Goal: Entertainment & Leisure: Consume media (video, audio)

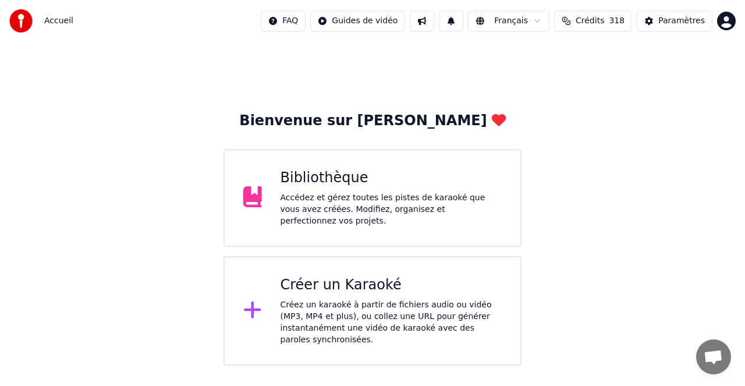
click at [328, 182] on div "Bibliothèque" at bounding box center [392, 178] width 222 height 19
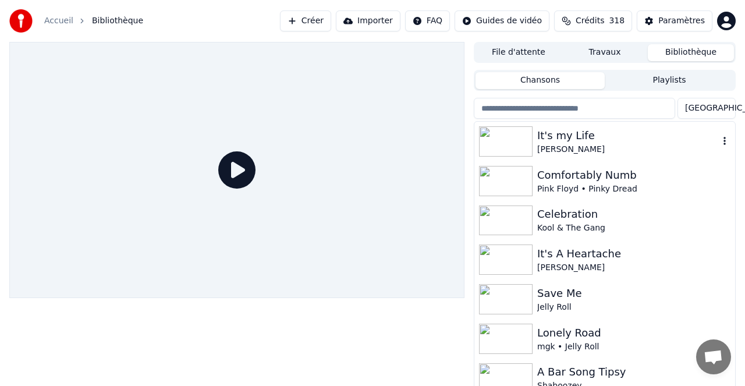
click at [542, 140] on div "It's my Life" at bounding box center [628, 136] width 182 height 16
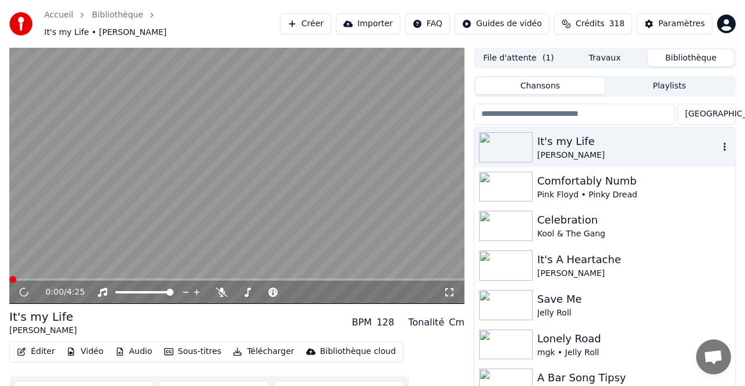
click at [542, 140] on div "It's my Life" at bounding box center [628, 141] width 182 height 16
click at [59, 278] on span at bounding box center [236, 279] width 455 height 2
click at [220, 288] on icon at bounding box center [222, 292] width 12 height 9
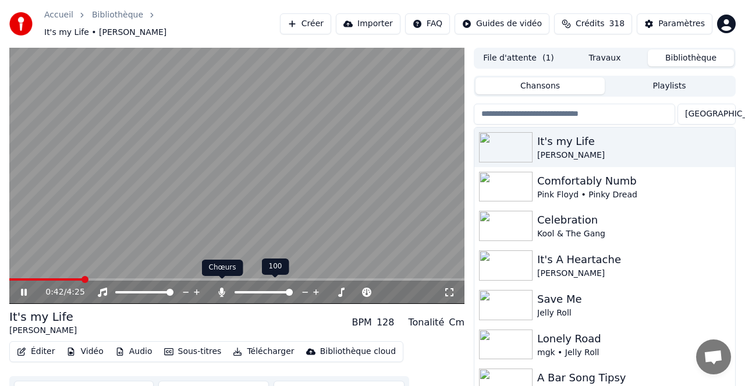
click at [222, 288] on icon at bounding box center [222, 292] width 12 height 9
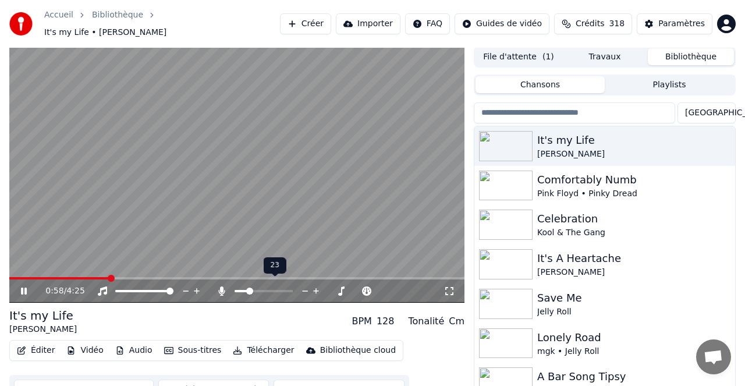
click at [248, 288] on span at bounding box center [249, 291] width 7 height 7
click at [295, 287] on div at bounding box center [275, 291] width 94 height 12
click at [290, 287] on span at bounding box center [287, 290] width 7 height 7
click at [267, 287] on span at bounding box center [266, 290] width 7 height 7
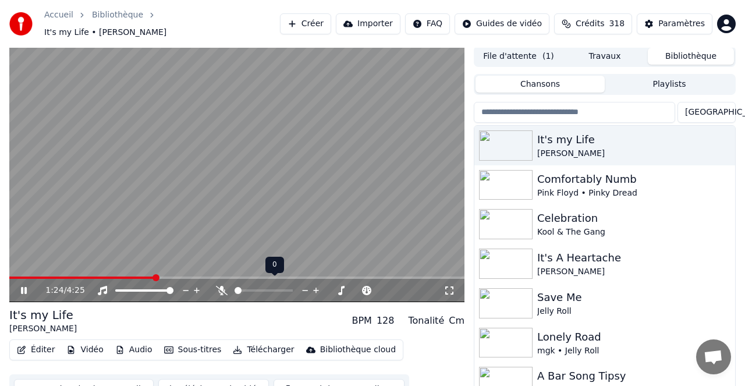
click at [235, 287] on span at bounding box center [238, 290] width 7 height 7
click at [271, 288] on span at bounding box center [270, 290] width 7 height 7
click at [224, 287] on icon at bounding box center [222, 290] width 12 height 9
click at [224, 286] on icon at bounding box center [222, 290] width 12 height 9
click at [224, 286] on icon at bounding box center [222, 290] width 6 height 9
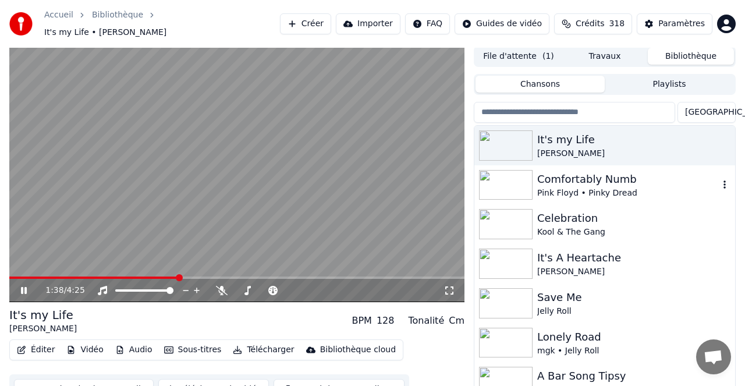
click at [577, 171] on div "Comfortably Numb" at bounding box center [628, 179] width 182 height 16
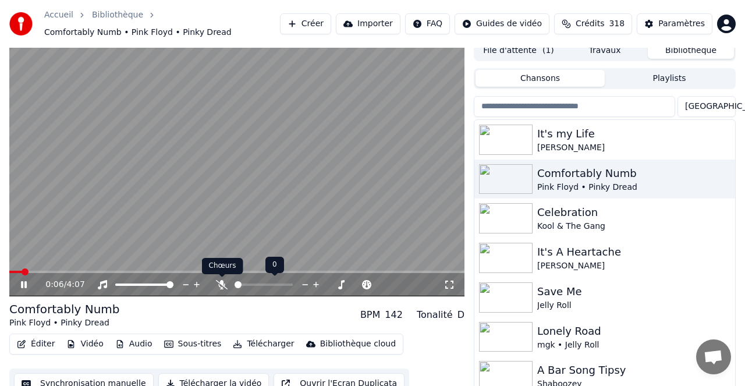
click at [224, 285] on icon at bounding box center [222, 284] width 12 height 9
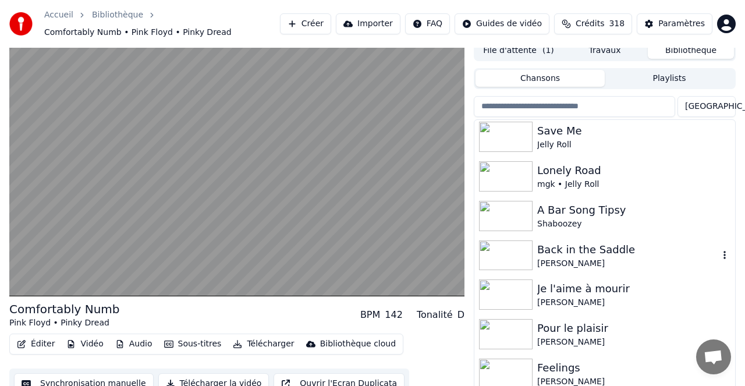
scroll to position [0, 0]
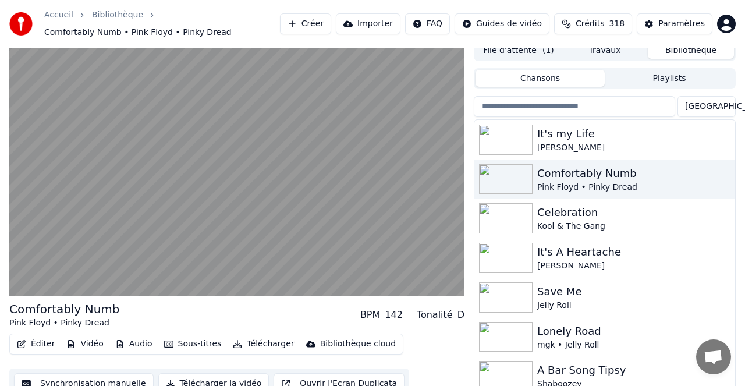
click at [681, 51] on button "Bibliothèque" at bounding box center [691, 50] width 86 height 17
click at [527, 51] on button "File d'attente ( 1 )" at bounding box center [519, 50] width 86 height 17
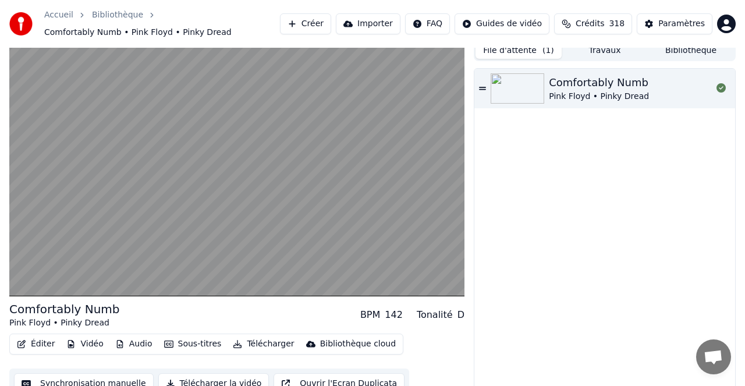
click at [681, 51] on button "Bibliothèque" at bounding box center [691, 50] width 86 height 17
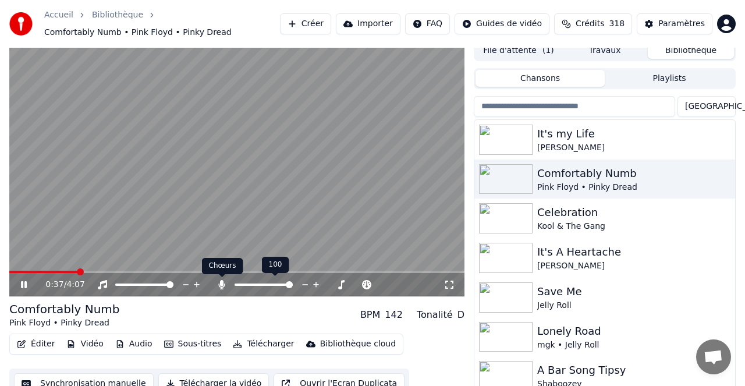
click at [221, 285] on icon at bounding box center [222, 284] width 6 height 9
click at [223, 288] on icon at bounding box center [222, 284] width 12 height 9
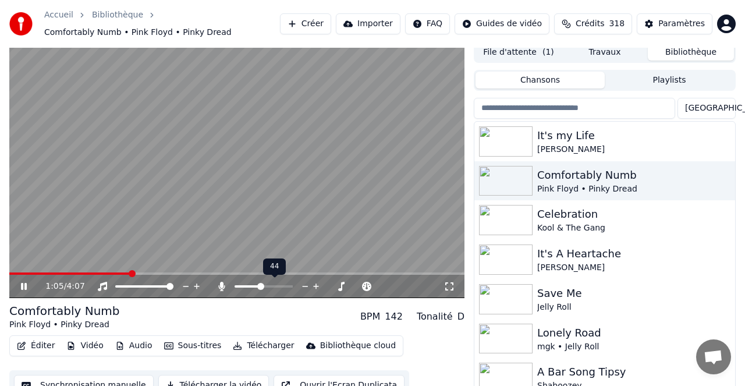
scroll to position [2, 0]
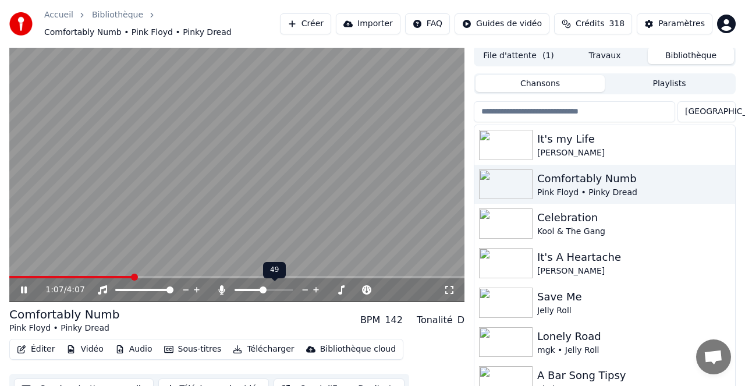
click at [263, 287] on span at bounding box center [263, 290] width 7 height 7
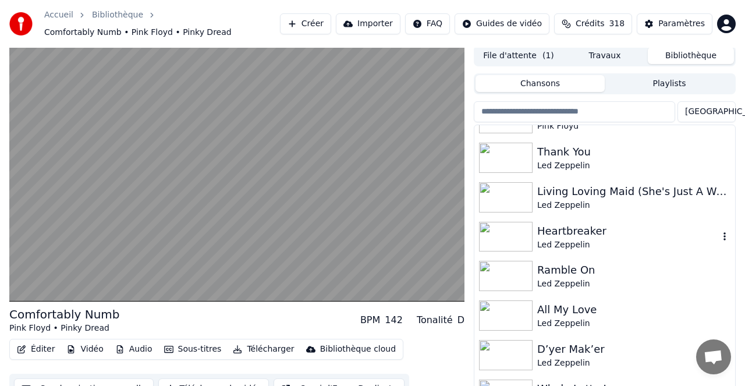
scroll to position [544, 0]
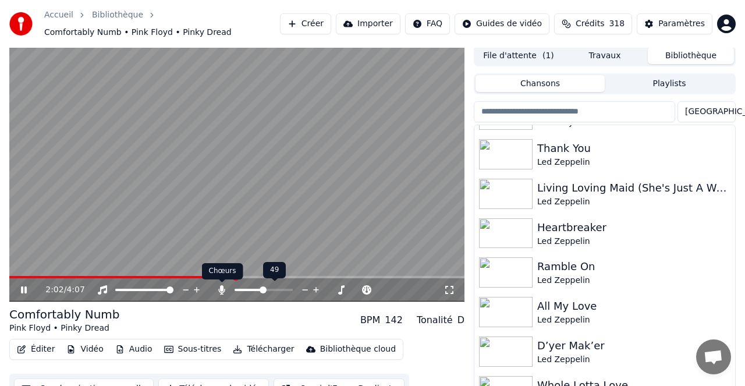
click at [224, 289] on icon at bounding box center [222, 289] width 12 height 9
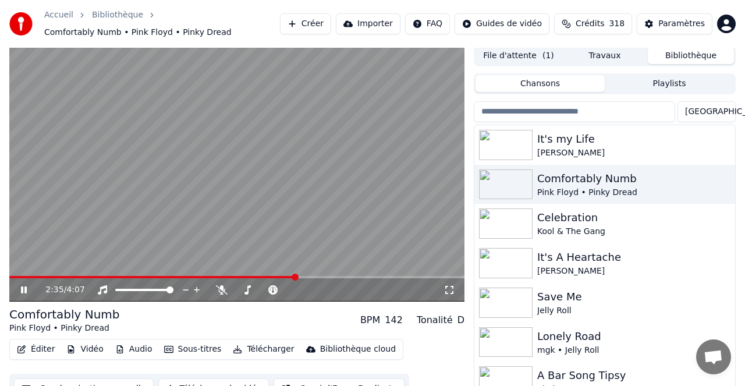
scroll to position [0, 0]
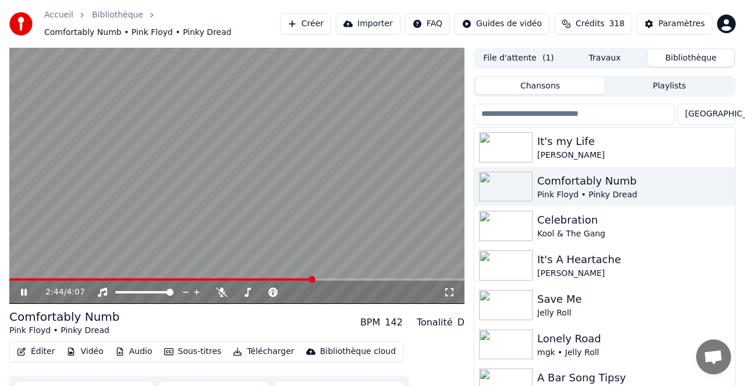
click at [27, 294] on icon at bounding box center [32, 292] width 27 height 9
click at [317, 20] on button "Créer" at bounding box center [305, 23] width 51 height 21
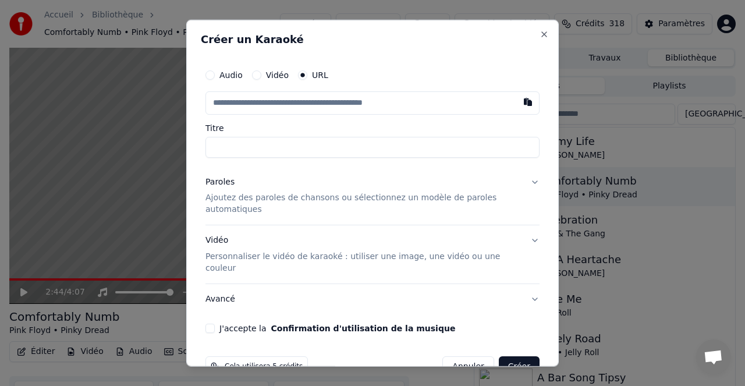
scroll to position [1, 0]
click at [530, 102] on button "button" at bounding box center [528, 101] width 23 height 21
type input "**********"
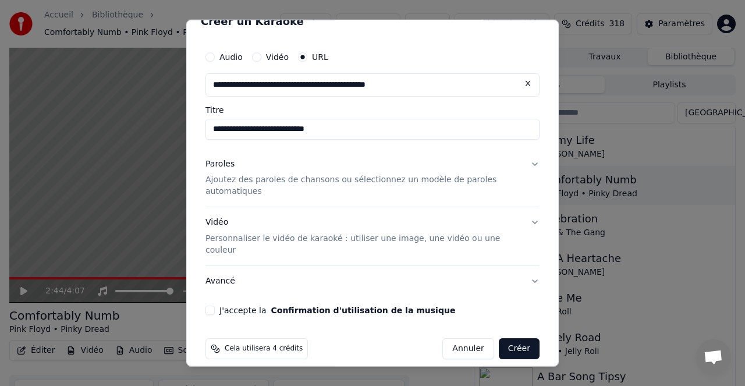
click at [532, 161] on button "Paroles Ajoutez des paroles de chansons ou sélectionnez un modèle de paroles au…" at bounding box center [373, 177] width 334 height 58
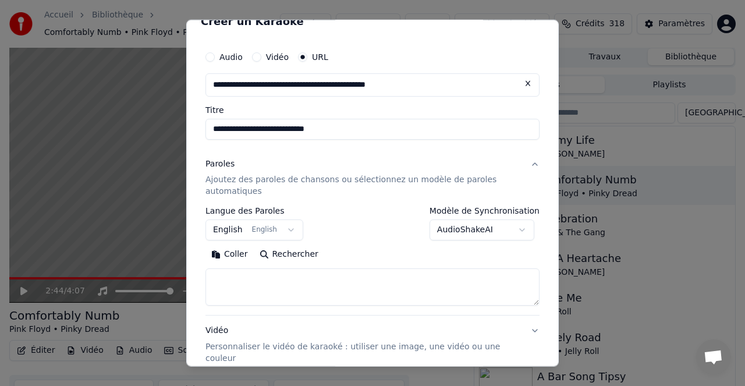
click at [532, 161] on button "Paroles Ajoutez des paroles de chansons ou sélectionnez un modèle de paroles au…" at bounding box center [373, 177] width 334 height 58
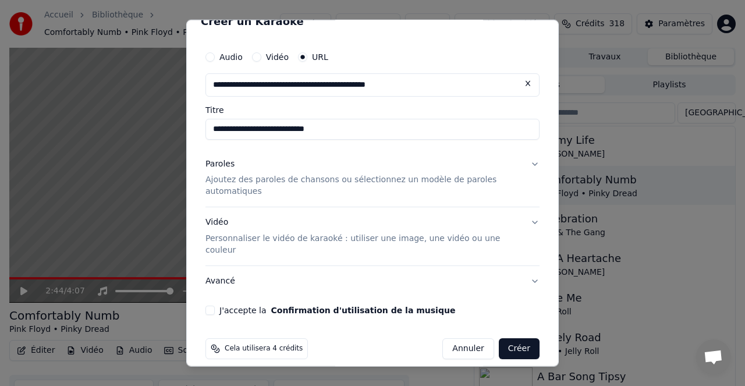
click at [359, 179] on p "Ajoutez des paroles de chansons ou sélectionnez un modèle de paroles automatiqu…" at bounding box center [364, 185] width 316 height 23
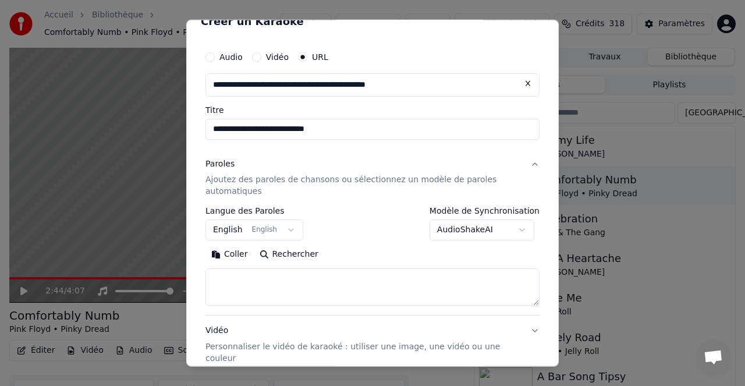
click at [292, 253] on button "Rechercher" at bounding box center [289, 254] width 70 height 19
click at [282, 127] on input "**********" at bounding box center [373, 128] width 334 height 21
type input "**********"
click at [295, 254] on button "Rechercher" at bounding box center [289, 254] width 70 height 19
type textarea "**********"
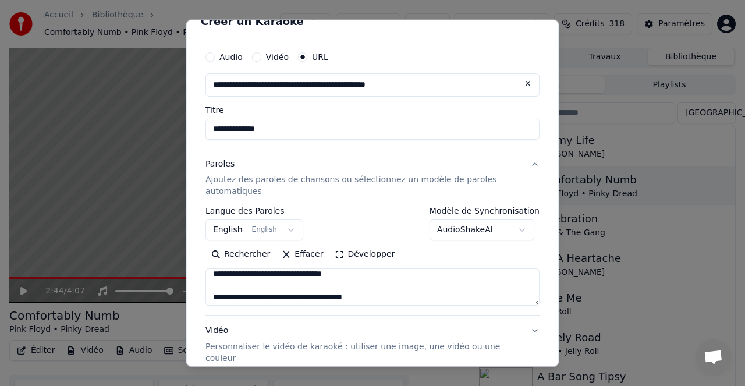
scroll to position [134, 0]
click at [531, 328] on button "Vidéo Personnaliser le vidéo de karaoké : utiliser une image, une vidéo ou une …" at bounding box center [373, 345] width 334 height 58
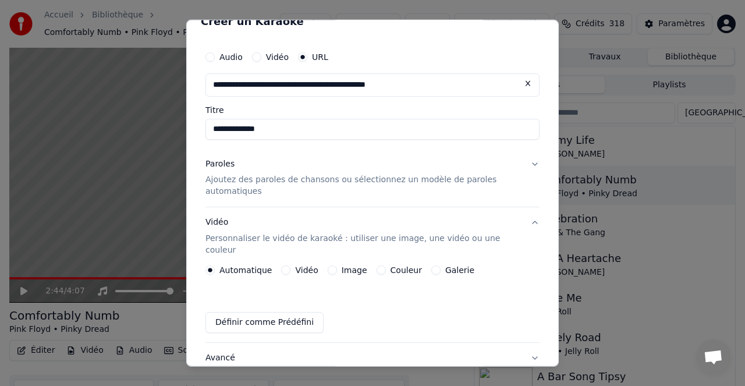
click at [398, 266] on label "Couleur" at bounding box center [406, 270] width 31 height 8
click at [386, 266] on button "Couleur" at bounding box center [381, 270] width 9 height 9
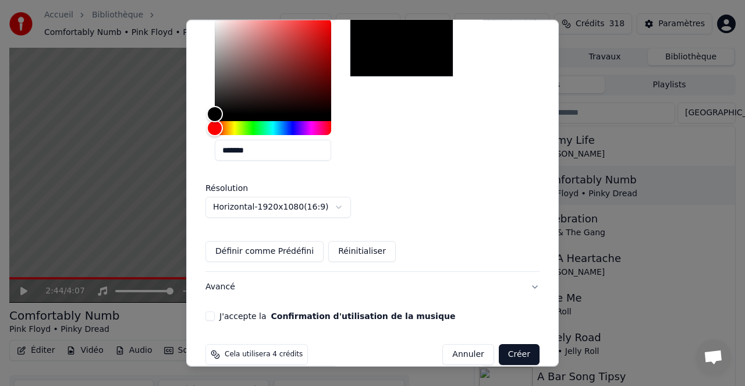
scroll to position [299, 0]
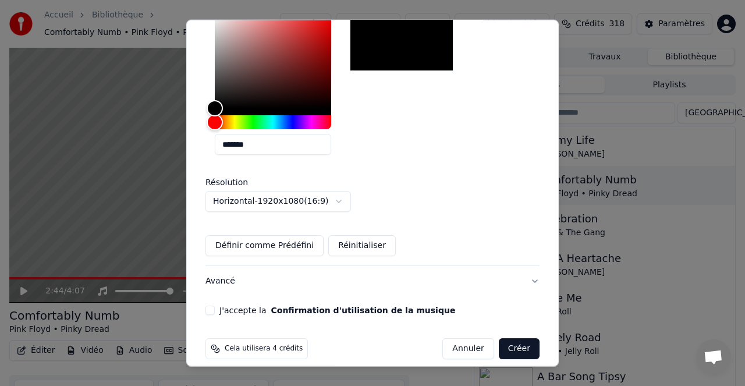
click at [213, 306] on button "J'accepte la Confirmation d'utilisation de la musique" at bounding box center [210, 310] width 9 height 9
click at [517, 338] on button "Créer" at bounding box center [519, 348] width 41 height 21
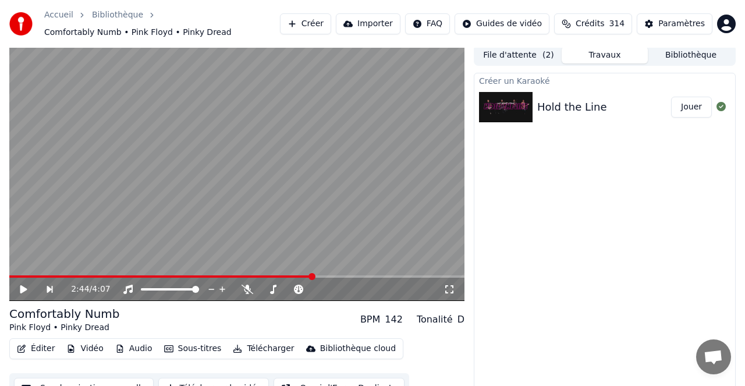
scroll to position [4, 0]
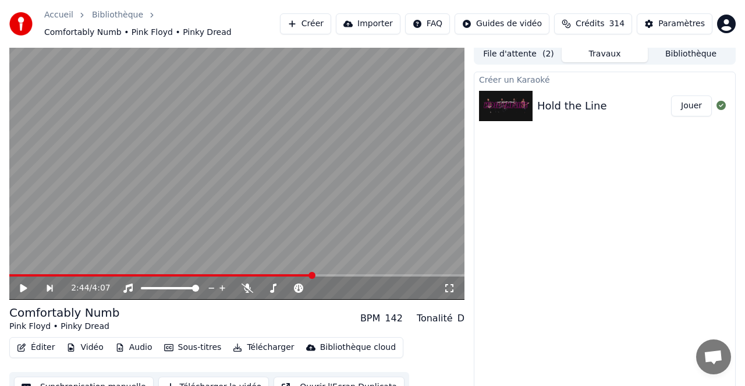
click at [320, 21] on button "Créer" at bounding box center [305, 23] width 51 height 21
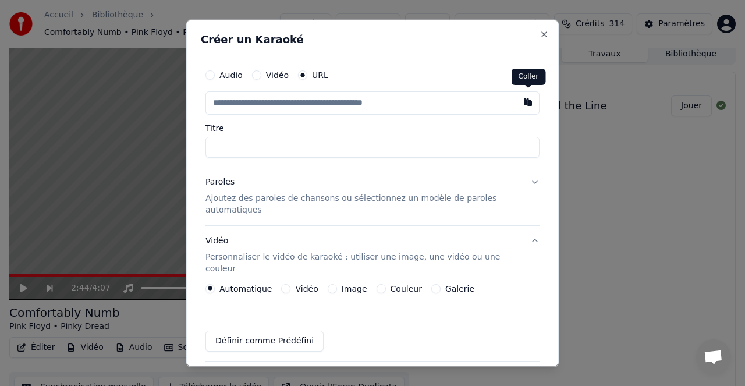
click at [529, 103] on button "button" at bounding box center [528, 101] width 23 height 21
type input "**********"
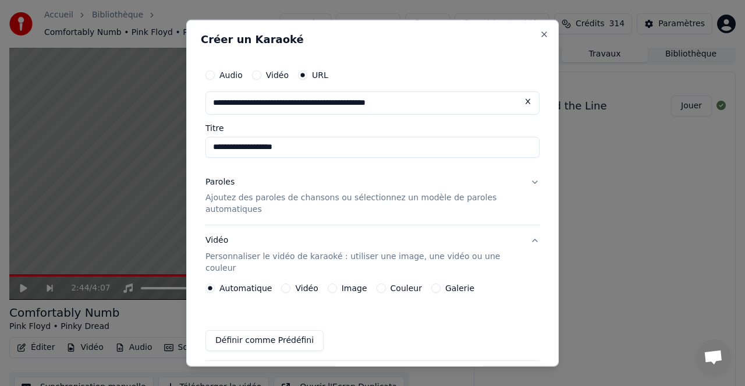
click at [292, 198] on p "Ajoutez des paroles de chansons ou sélectionnez un modèle de paroles automatiqu…" at bounding box center [364, 203] width 316 height 23
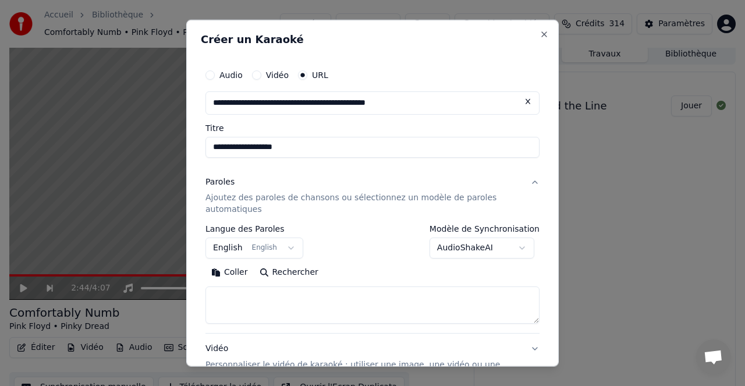
click at [293, 273] on button "Rechercher" at bounding box center [289, 272] width 70 height 19
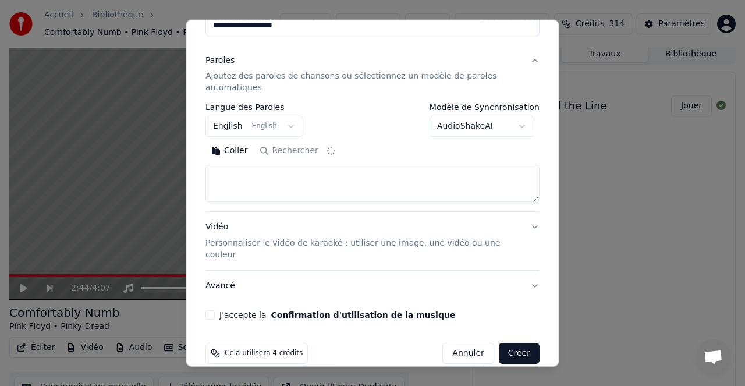
scroll to position [126, 0]
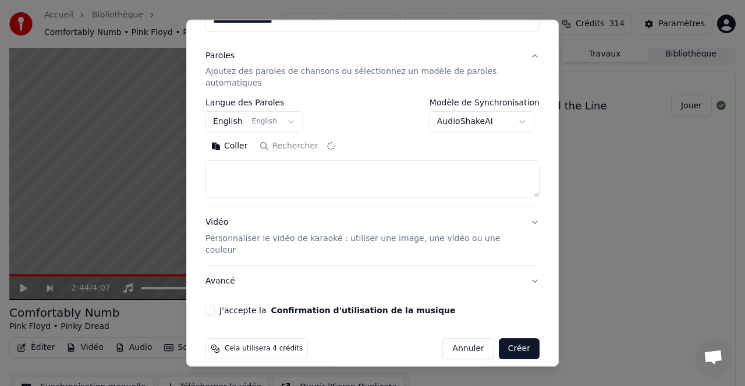
type textarea "**********"
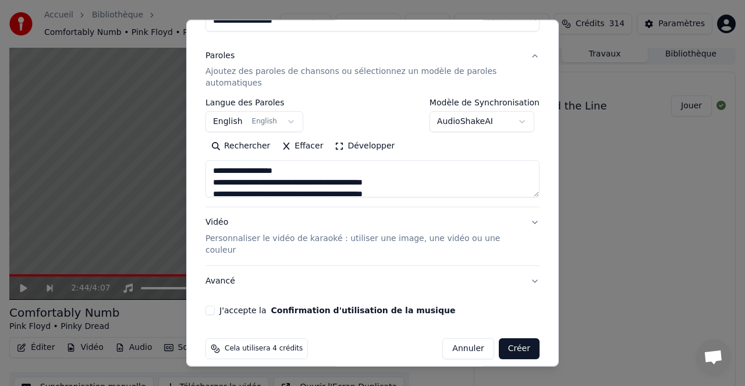
click at [212, 306] on button "J'accepte la Confirmation d'utilisation de la musique" at bounding box center [210, 310] width 9 height 9
click at [528, 338] on button "Créer" at bounding box center [519, 348] width 41 height 21
select select "**"
select select
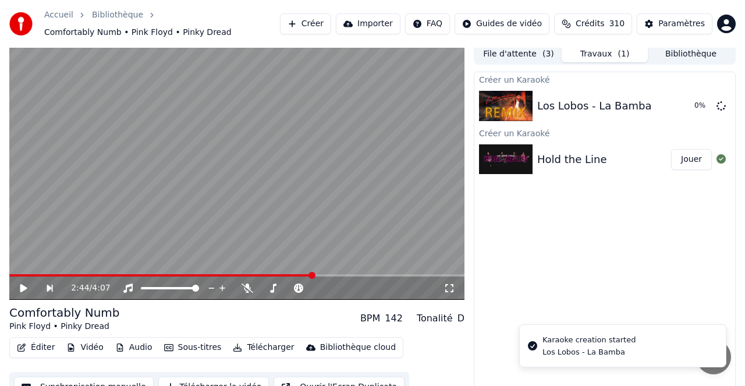
click at [691, 156] on button "Jouer" at bounding box center [691, 159] width 41 height 21
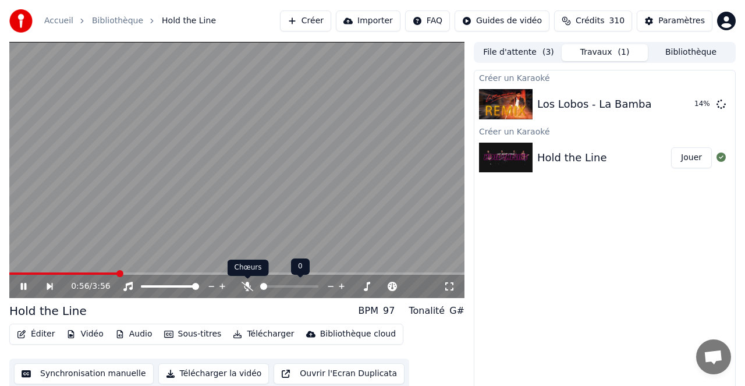
click at [247, 286] on icon at bounding box center [248, 286] width 12 height 9
click at [249, 283] on icon at bounding box center [248, 286] width 12 height 9
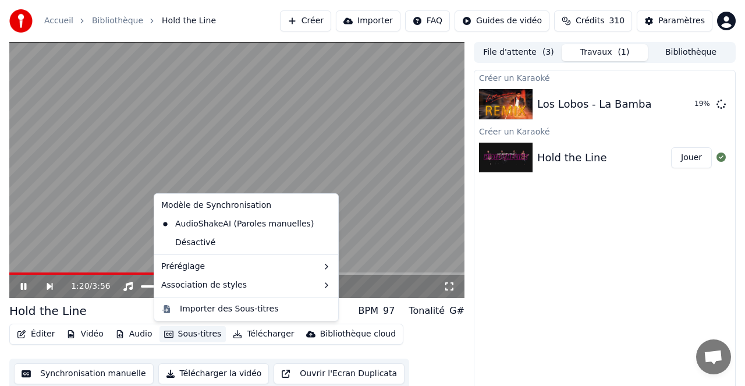
click at [200, 335] on button "Sous-titres" at bounding box center [193, 334] width 67 height 16
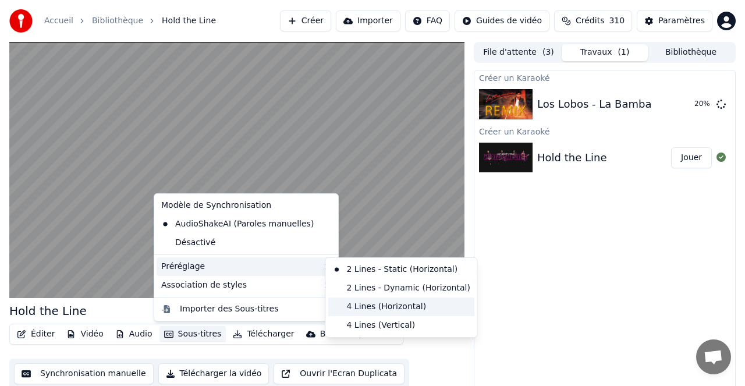
click at [376, 308] on div "4 Lines (Horizontal)" at bounding box center [401, 307] width 147 height 19
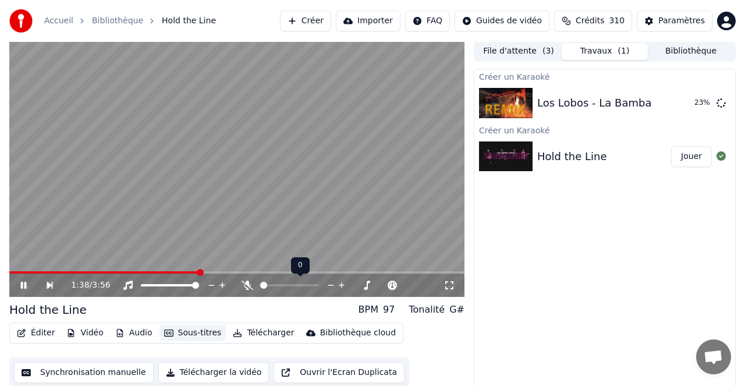
scroll to position [3, 0]
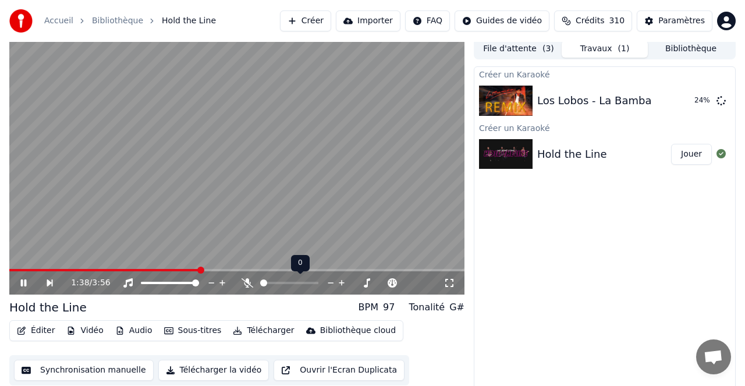
click at [248, 284] on icon at bounding box center [248, 282] width 12 height 9
click at [248, 284] on icon at bounding box center [248, 282] width 6 height 9
click at [247, 281] on icon at bounding box center [248, 282] width 12 height 9
click at [278, 179] on video at bounding box center [236, 166] width 455 height 256
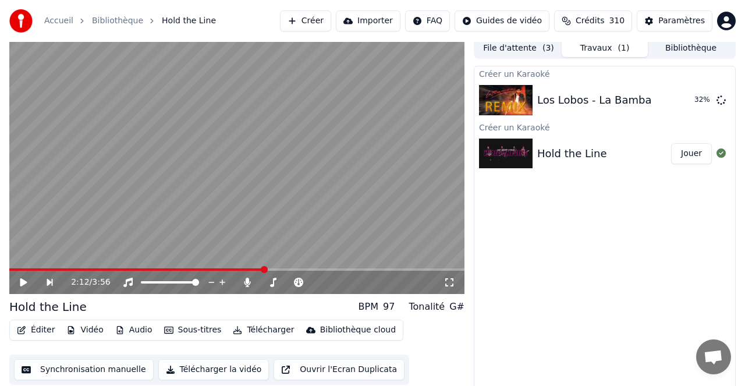
click at [275, 174] on video at bounding box center [236, 166] width 455 height 256
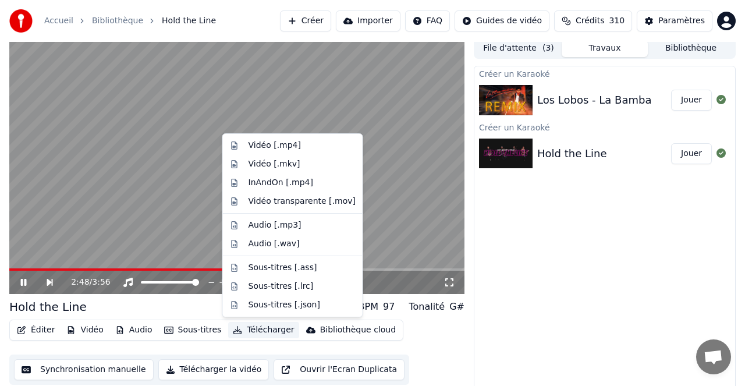
click at [258, 331] on button "Télécharger" at bounding box center [263, 330] width 70 height 16
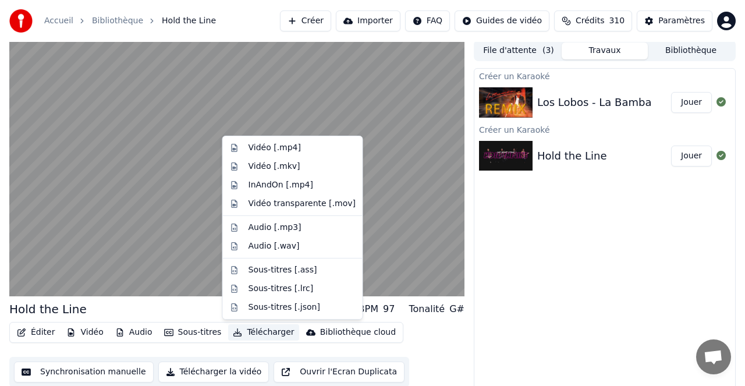
scroll to position [0, 0]
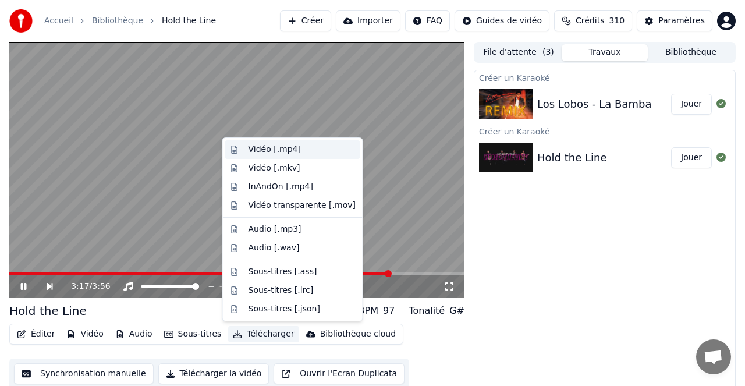
click at [276, 149] on div "Vidéo [.mp4]" at bounding box center [275, 150] width 52 height 12
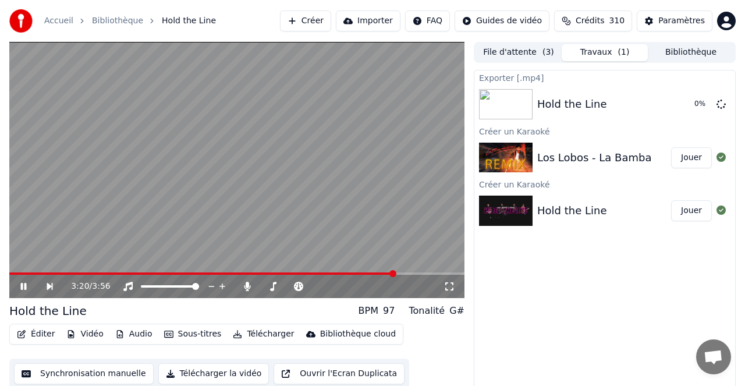
click at [691, 157] on button "Jouer" at bounding box center [691, 157] width 41 height 21
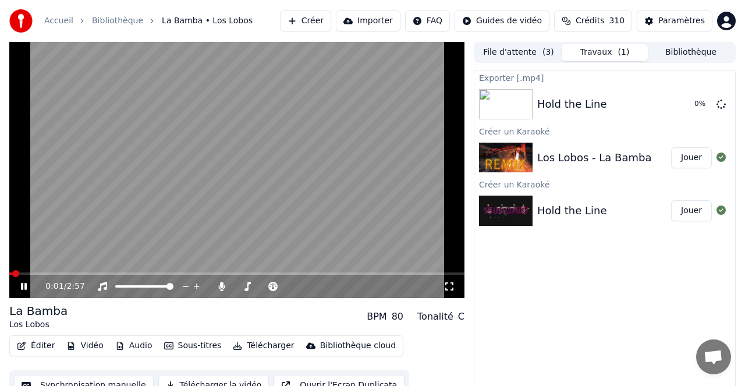
click at [65, 274] on span at bounding box center [236, 274] width 455 height 2
click at [135, 344] on button "Audio" at bounding box center [134, 346] width 47 height 16
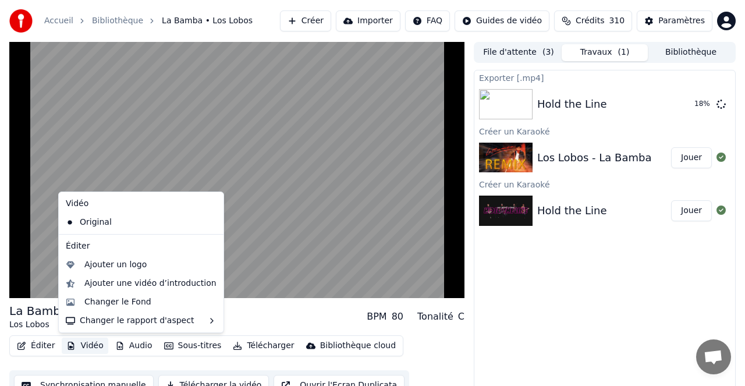
click at [87, 343] on button "Vidéo" at bounding box center [85, 346] width 46 height 16
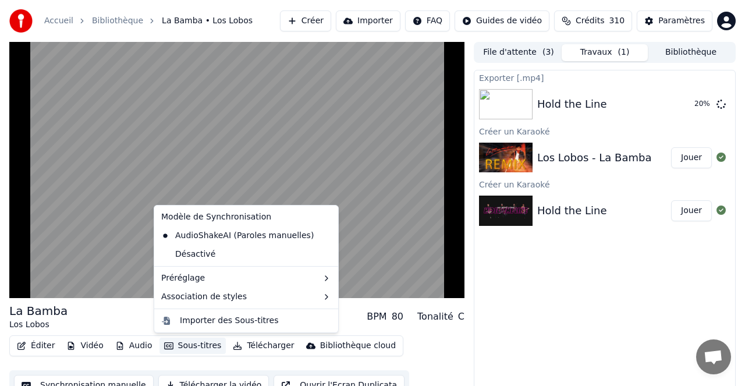
click at [196, 345] on button "Sous-titres" at bounding box center [193, 346] width 67 height 16
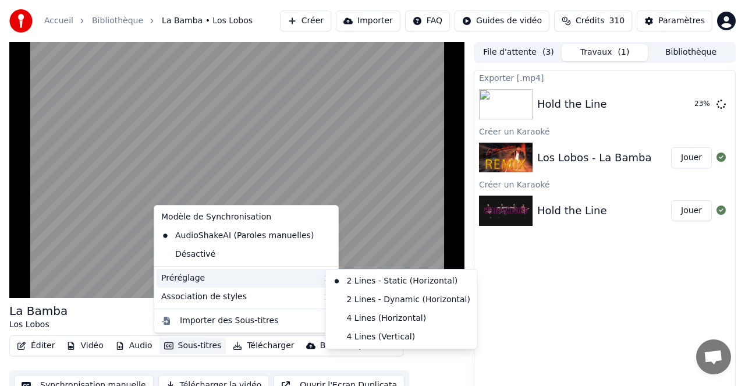
click at [322, 276] on icon at bounding box center [326, 278] width 9 height 9
click at [393, 319] on div "4 Lines (Horizontal)" at bounding box center [401, 318] width 147 height 19
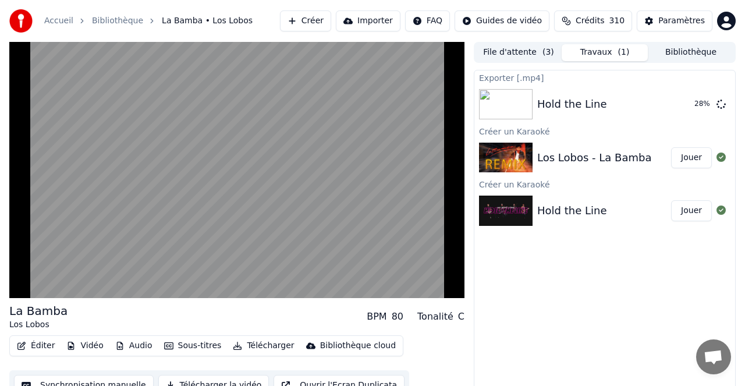
click at [85, 344] on button "Vidéo" at bounding box center [85, 346] width 46 height 16
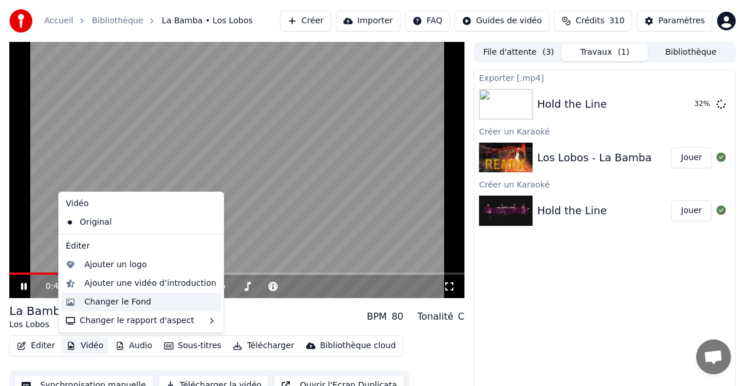
click at [129, 301] on div "Changer le Fond" at bounding box center [117, 302] width 67 height 12
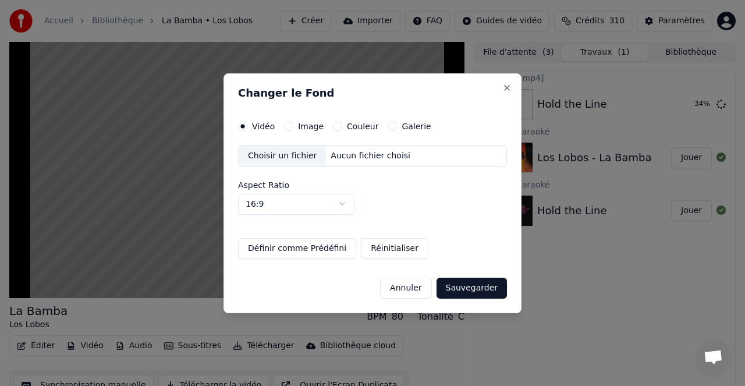
click at [363, 125] on label "Couleur" at bounding box center [362, 126] width 31 height 8
click at [342, 125] on button "Couleur" at bounding box center [337, 126] width 9 height 9
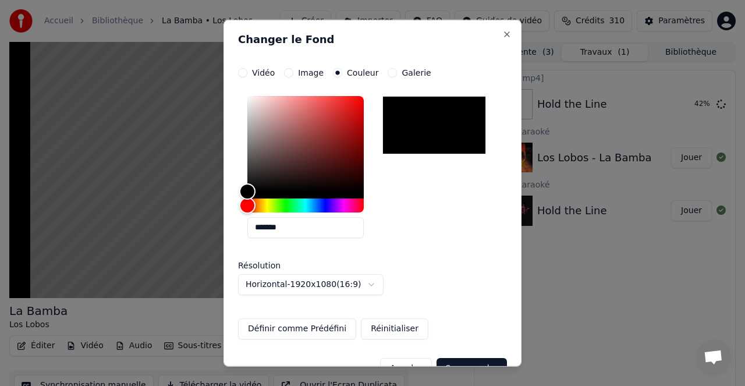
click at [451, 125] on div at bounding box center [435, 125] width 104 height 58
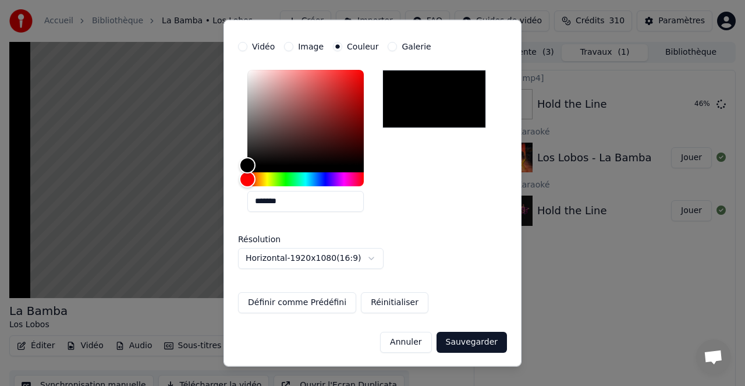
click at [475, 345] on button "Sauvegarder" at bounding box center [472, 341] width 70 height 21
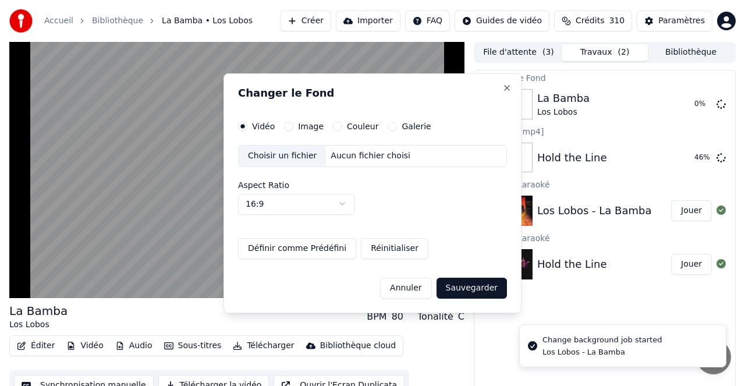
scroll to position [0, 0]
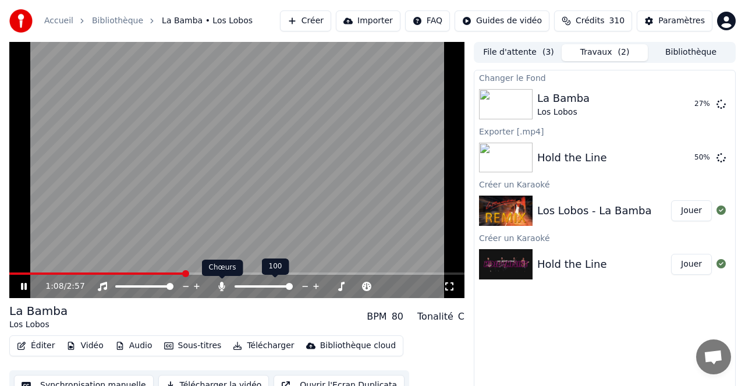
click at [222, 288] on icon at bounding box center [222, 286] width 6 height 9
click at [224, 287] on icon at bounding box center [222, 286] width 12 height 9
click at [222, 286] on icon at bounding box center [222, 286] width 6 height 9
click at [692, 105] on button "Jouer" at bounding box center [691, 104] width 41 height 21
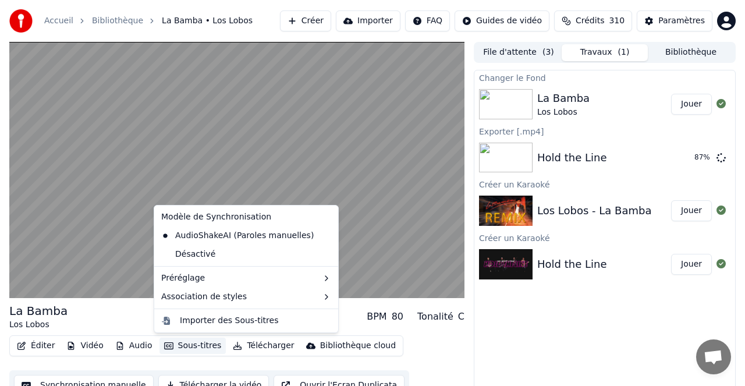
click at [197, 342] on button "Sous-titres" at bounding box center [193, 346] width 67 height 16
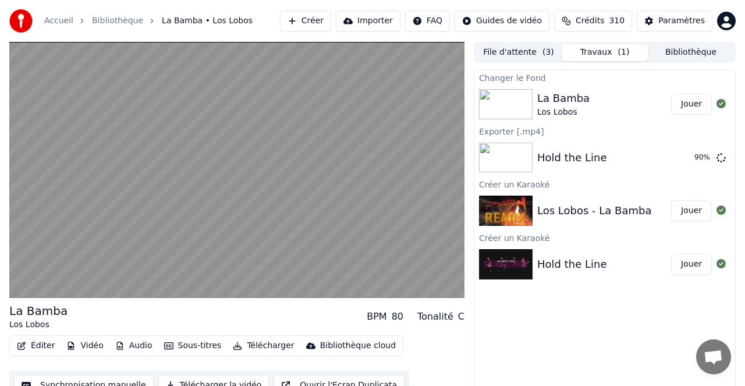
click at [525, 319] on div "Changer le Fond La Bamba Los Lobos Jouer Exporter [.mp4] Hold the Line 90 % Cré…" at bounding box center [605, 234] width 262 height 328
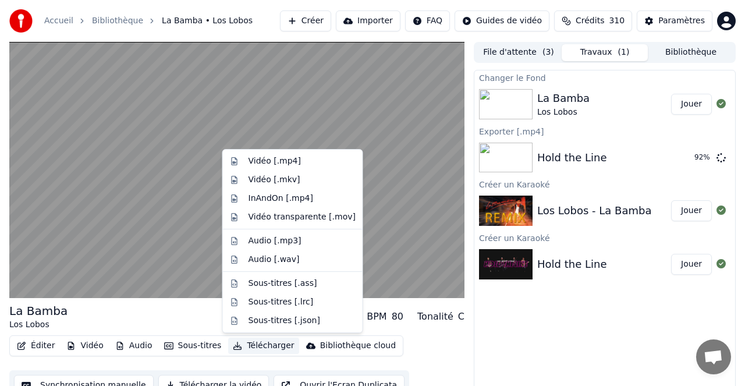
click at [264, 345] on button "Télécharger" at bounding box center [263, 346] width 70 height 16
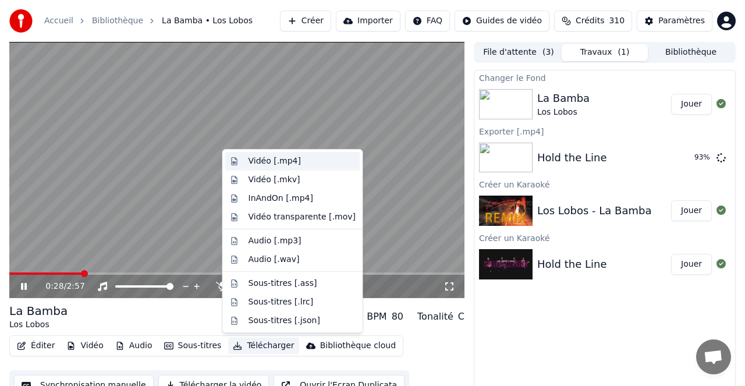
click at [270, 161] on div "Vidéo [.mp4]" at bounding box center [275, 161] width 52 height 12
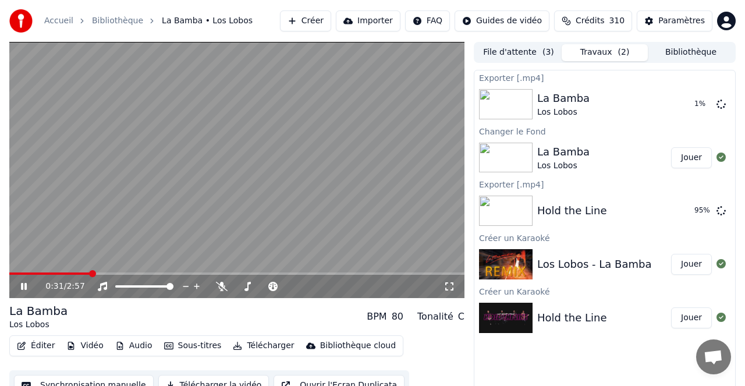
click at [673, 53] on button "Bibliothèque" at bounding box center [691, 52] width 86 height 17
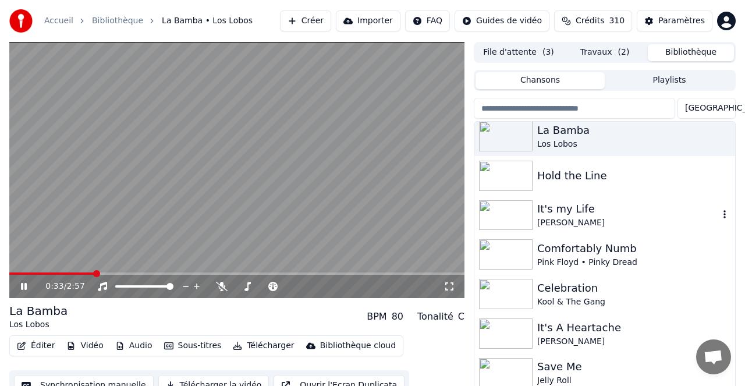
scroll to position [2, 0]
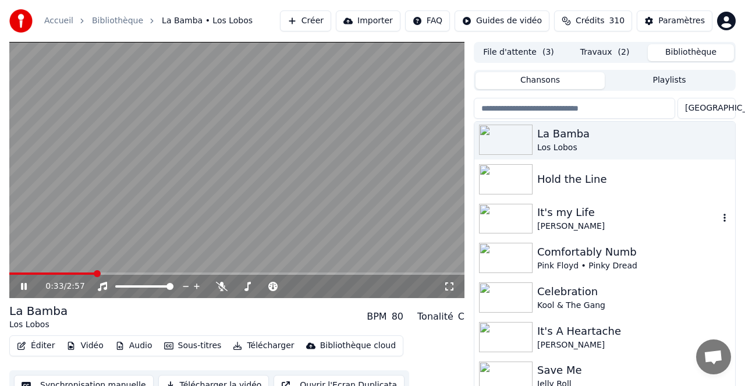
click at [552, 212] on div "It's my Life" at bounding box center [628, 212] width 182 height 16
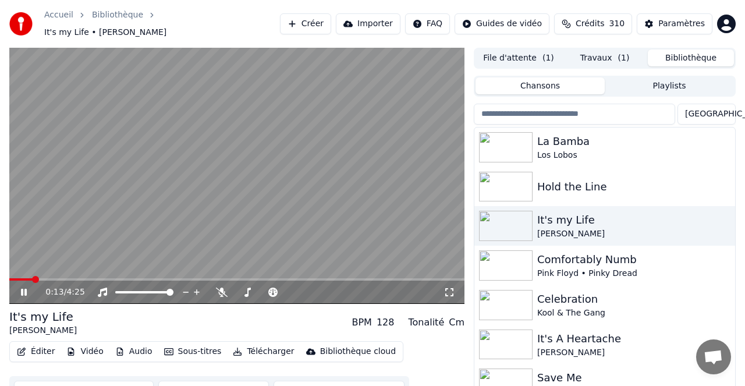
click at [86, 281] on div "0:13 / 4:25" at bounding box center [236, 292] width 455 height 23
click at [90, 278] on span at bounding box center [236, 279] width 455 height 2
drag, startPoint x: 26, startPoint y: 287, endPoint x: 48, endPoint y: 260, distance: 33.9
click at [27, 289] on icon at bounding box center [24, 292] width 6 height 7
click at [318, 19] on button "Créer" at bounding box center [305, 23] width 51 height 21
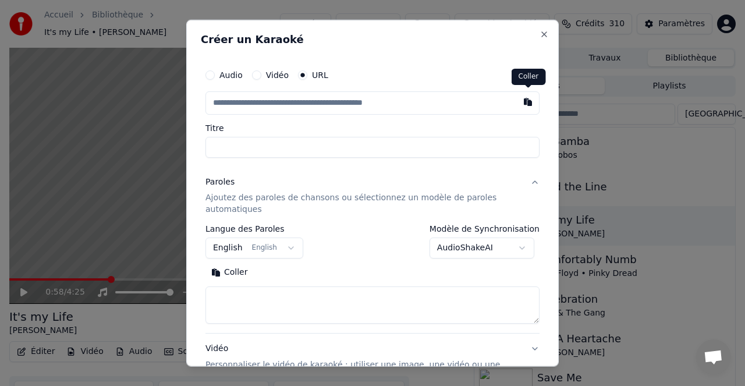
click at [530, 104] on button "button" at bounding box center [528, 101] width 23 height 21
type input "**********"
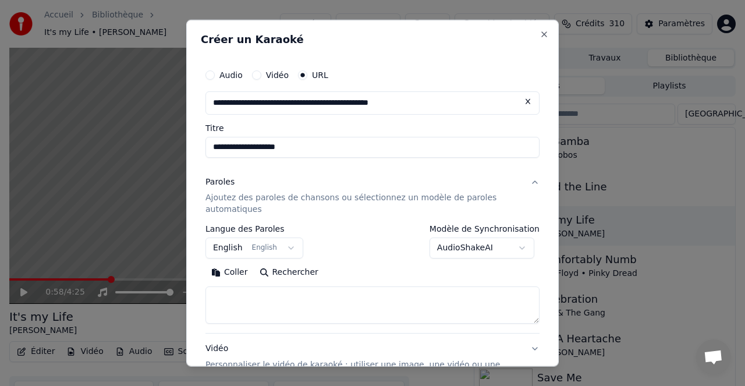
click at [287, 271] on button "Rechercher" at bounding box center [289, 272] width 70 height 19
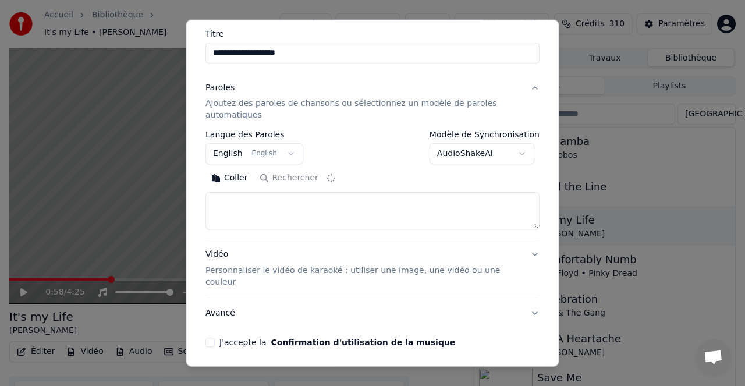
scroll to position [95, 0]
type textarea "**********"
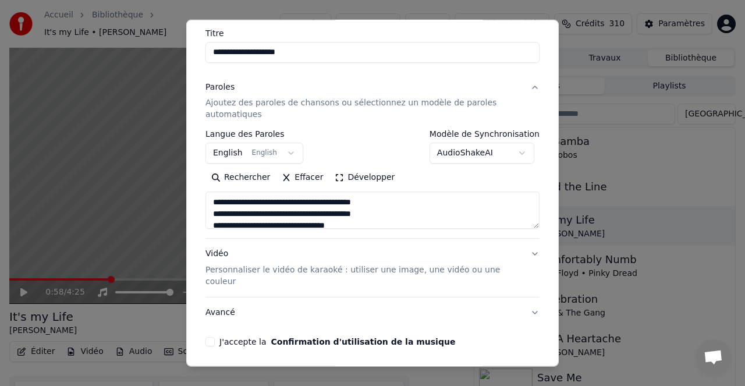
click at [373, 270] on p "Personnaliser le vidéo de karaoké : utiliser une image, une vidéo ou une couleur" at bounding box center [364, 275] width 316 height 23
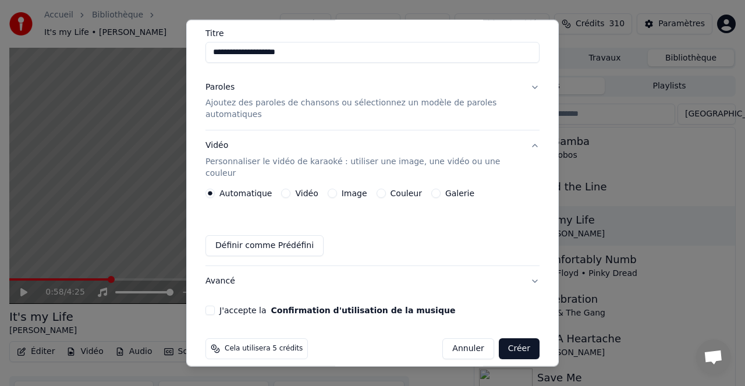
click at [403, 189] on label "Couleur" at bounding box center [406, 193] width 31 height 8
click at [386, 189] on button "Couleur" at bounding box center [381, 193] width 9 height 9
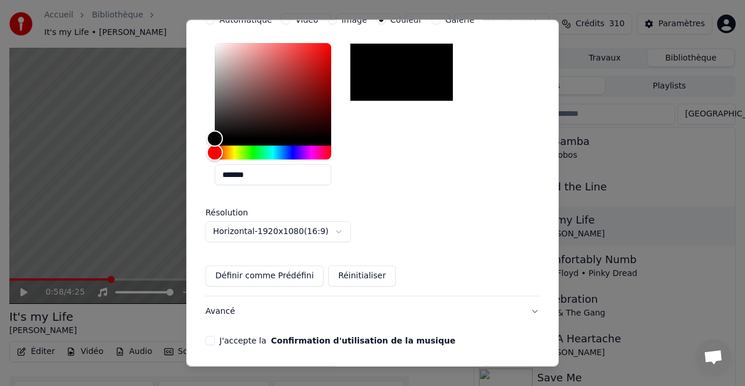
scroll to position [299, 0]
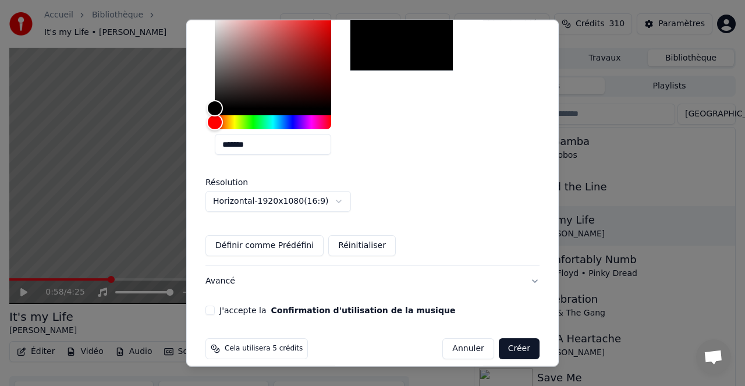
click at [212, 306] on button "J'accepte la Confirmation d'utilisation de la musique" at bounding box center [210, 310] width 9 height 9
click at [518, 338] on button "Créer" at bounding box center [519, 348] width 41 height 21
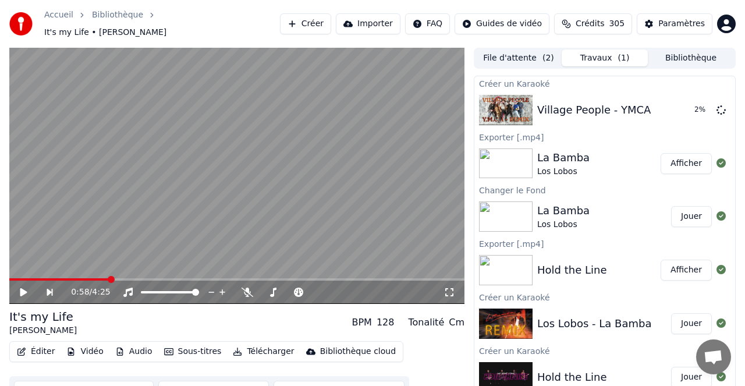
scroll to position [15, 0]
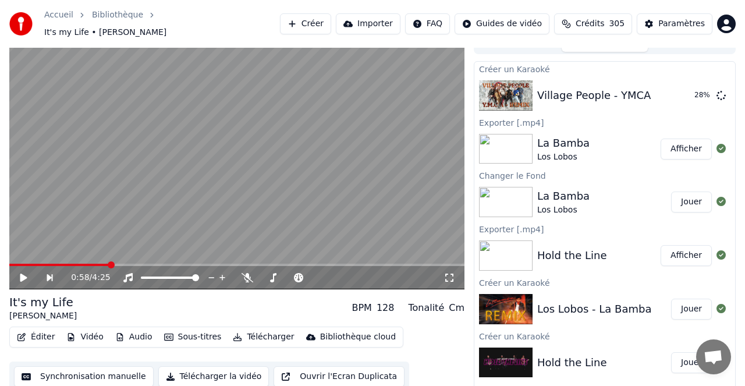
click at [316, 18] on button "Créer" at bounding box center [305, 23] width 51 height 21
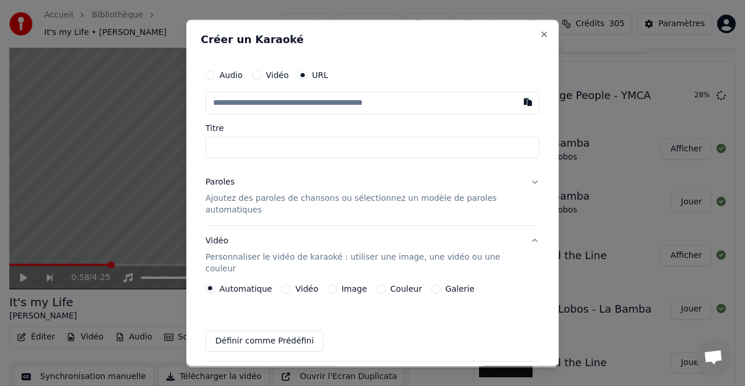
click at [528, 100] on button "button" at bounding box center [528, 101] width 23 height 21
type input "**********"
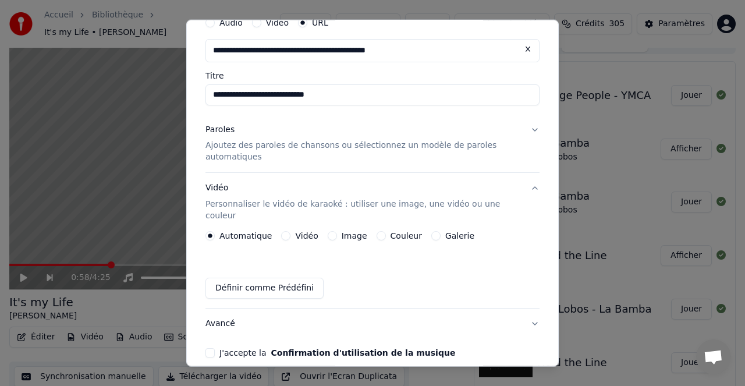
scroll to position [95, 0]
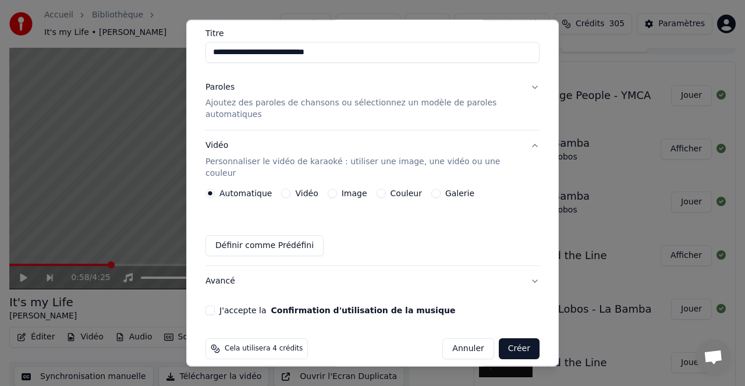
click at [466, 338] on button "Annuler" at bounding box center [468, 348] width 51 height 21
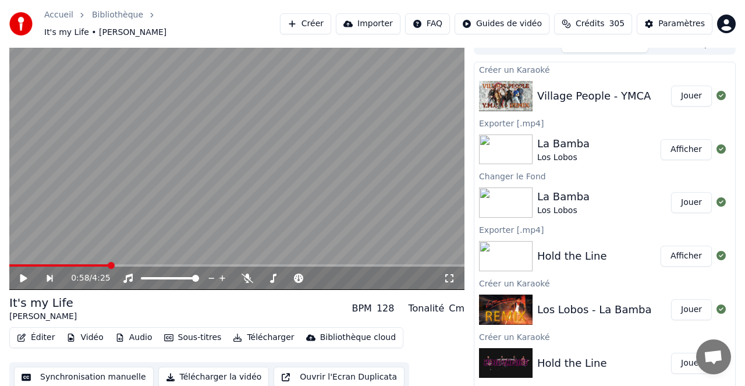
scroll to position [0, 0]
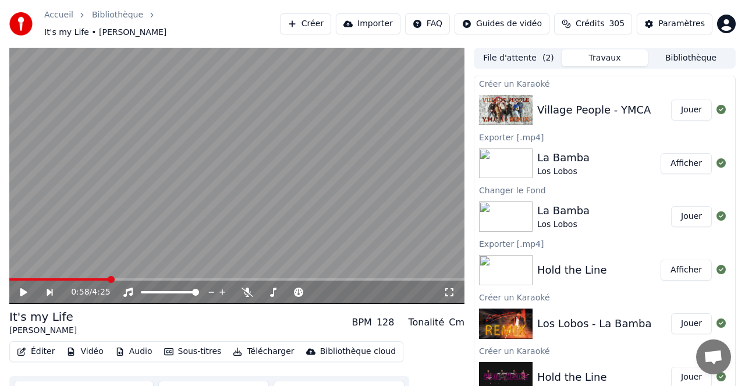
click at [693, 102] on button "Jouer" at bounding box center [691, 110] width 41 height 21
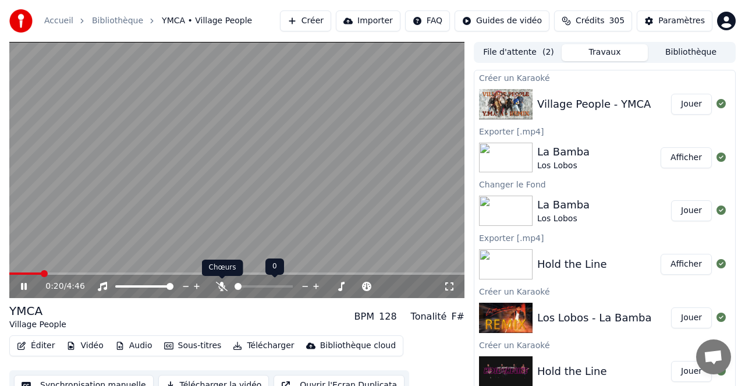
click at [220, 290] on icon at bounding box center [222, 286] width 12 height 9
click at [267, 287] on span at bounding box center [266, 286] width 7 height 7
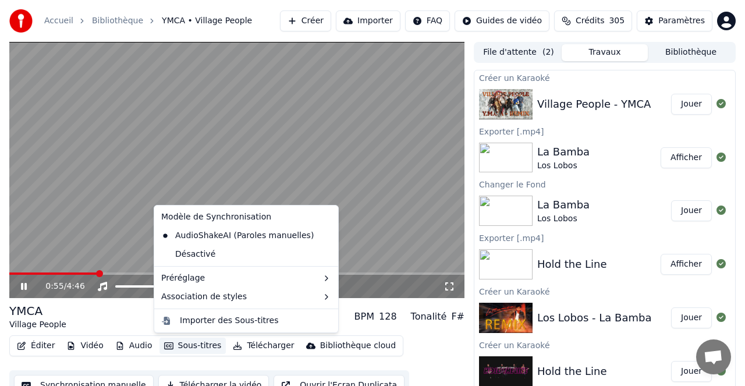
click at [186, 345] on button "Sous-titres" at bounding box center [193, 346] width 67 height 16
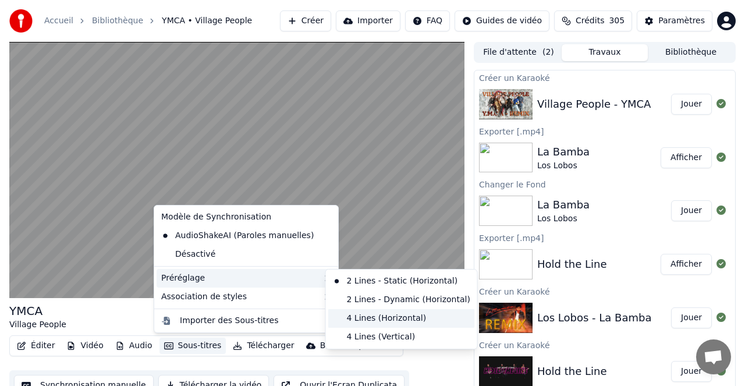
click at [376, 320] on div "4 Lines (Horizontal)" at bounding box center [401, 318] width 147 height 19
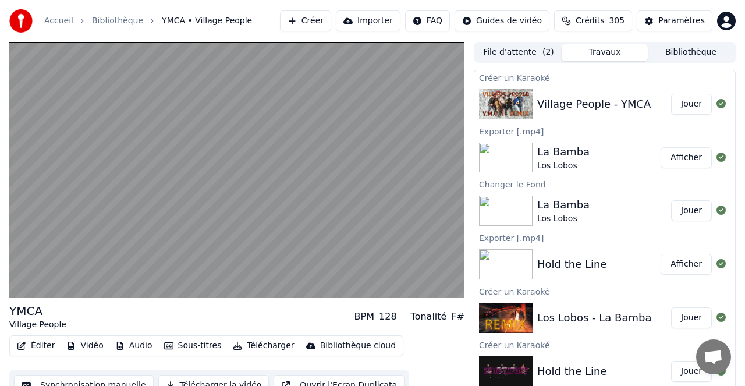
click at [264, 345] on button "Télécharger" at bounding box center [263, 346] width 70 height 16
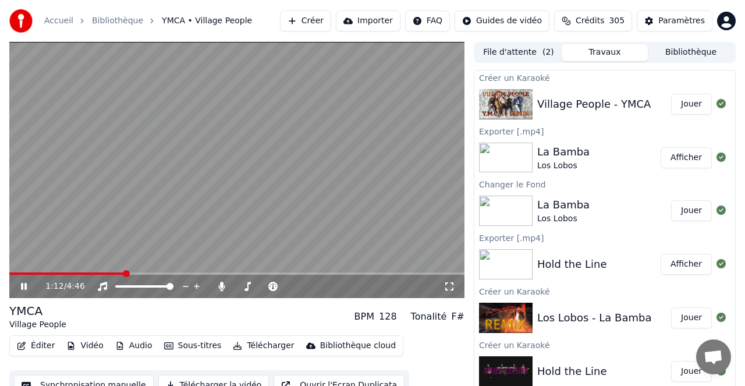
click at [391, 263] on video at bounding box center [236, 170] width 455 height 256
drag, startPoint x: 27, startPoint y: 287, endPoint x: 93, endPoint y: 285, distance: 65.8
click at [29, 287] on icon at bounding box center [32, 286] width 27 height 9
click at [220, 287] on icon at bounding box center [222, 286] width 12 height 9
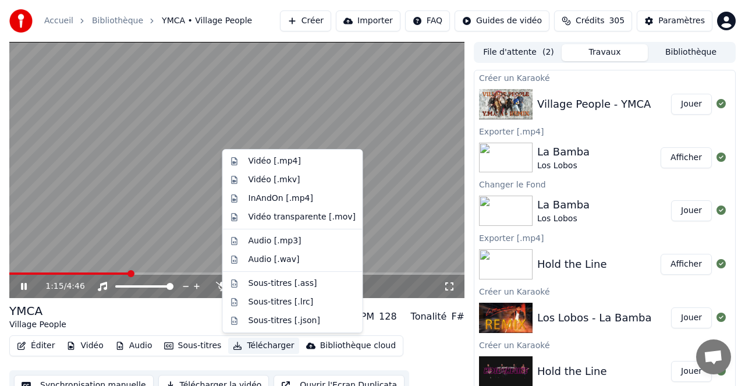
click at [268, 346] on button "Télécharger" at bounding box center [263, 346] width 70 height 16
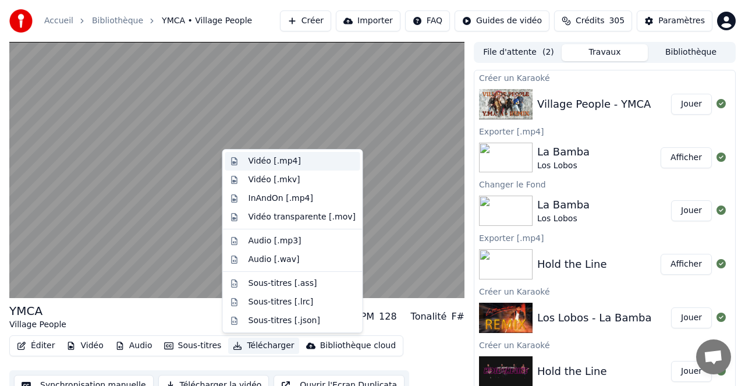
click at [274, 160] on div "Vidéo [.mp4]" at bounding box center [275, 161] width 52 height 12
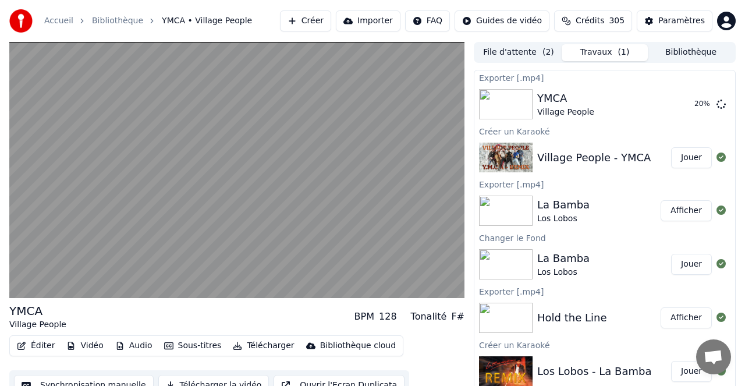
click at [317, 19] on button "Créer" at bounding box center [305, 20] width 51 height 21
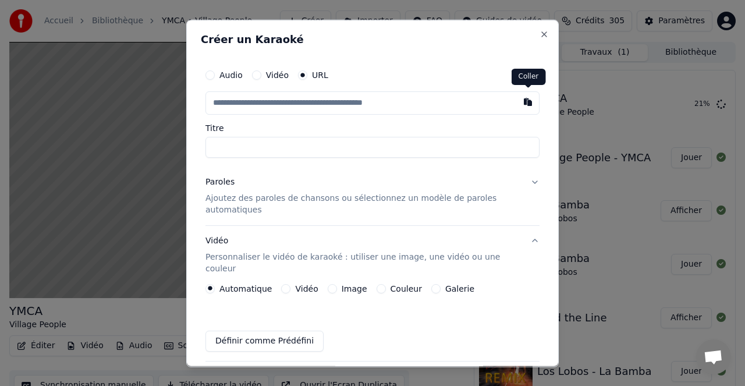
click at [528, 100] on button "button" at bounding box center [528, 101] width 23 height 21
type input "**********"
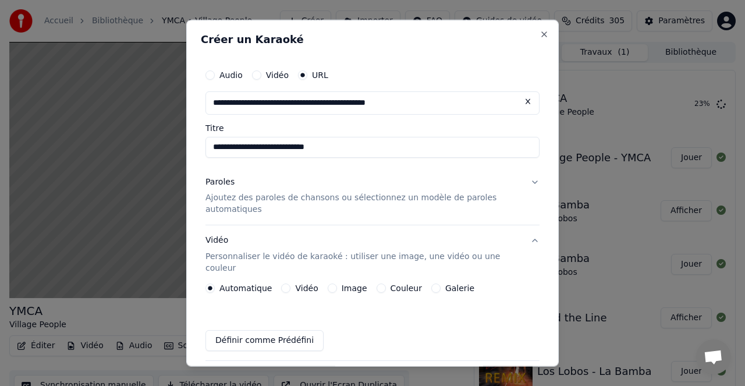
click at [232, 197] on p "Ajoutez des paroles de chansons ou sélectionnez un modèle de paroles automatiqu…" at bounding box center [364, 203] width 316 height 23
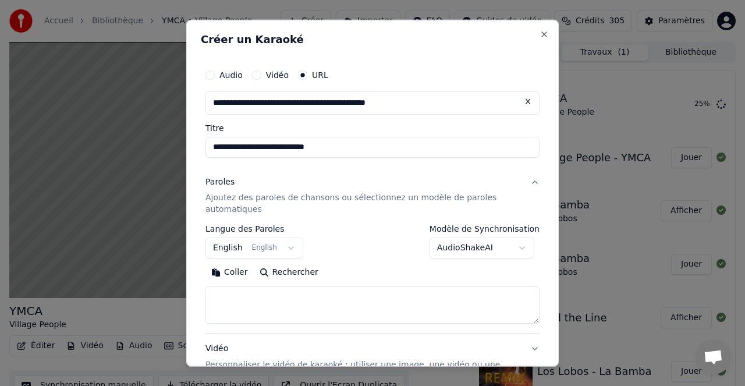
click at [292, 271] on button "Rechercher" at bounding box center [289, 272] width 70 height 19
type textarea "**********"
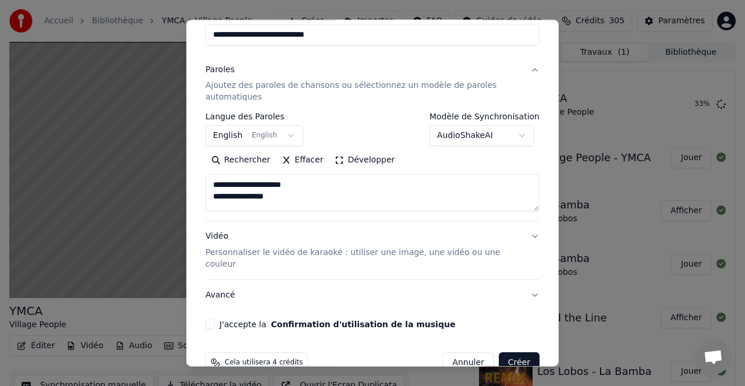
scroll to position [126, 0]
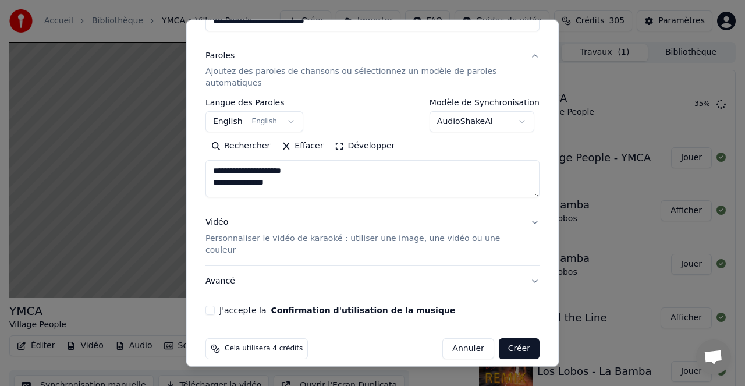
click at [252, 238] on p "Personnaliser le vidéo de karaoké : utiliser une image, une vidéo ou une couleur" at bounding box center [364, 244] width 316 height 23
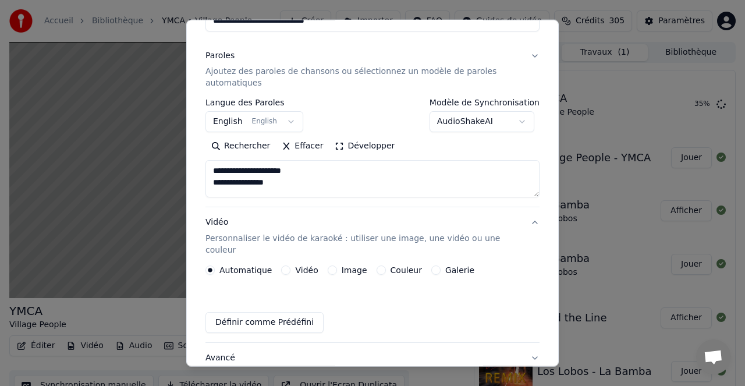
scroll to position [95, 0]
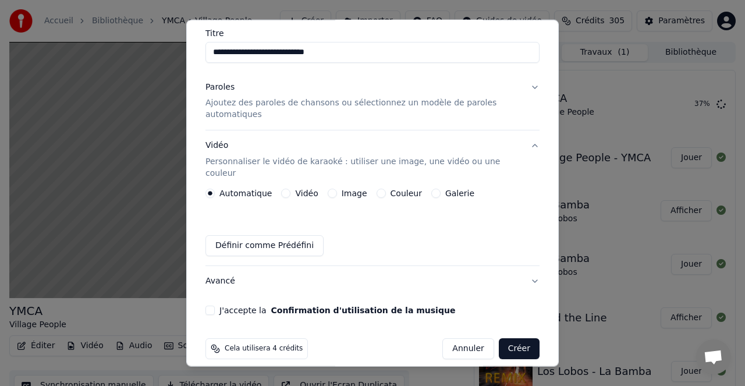
click at [393, 189] on label "Couleur" at bounding box center [406, 193] width 31 height 8
click at [386, 189] on button "Couleur" at bounding box center [381, 193] width 9 height 9
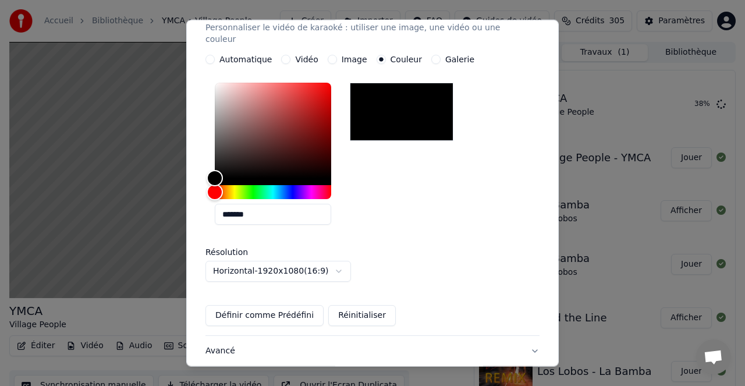
scroll to position [299, 0]
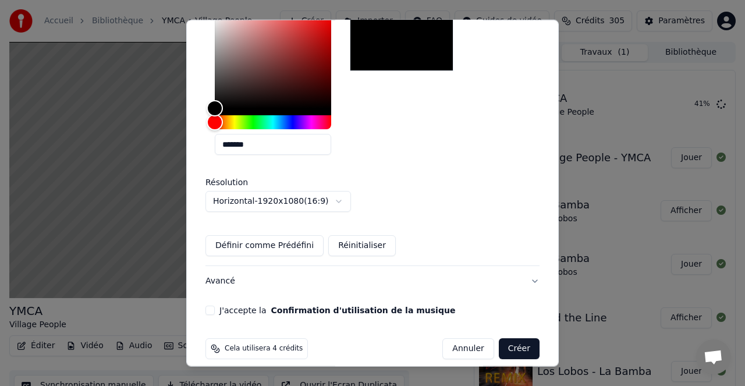
click at [206, 235] on button "Définir comme Prédéfini" at bounding box center [265, 245] width 118 height 21
click at [534, 268] on button "Avancé" at bounding box center [373, 281] width 334 height 30
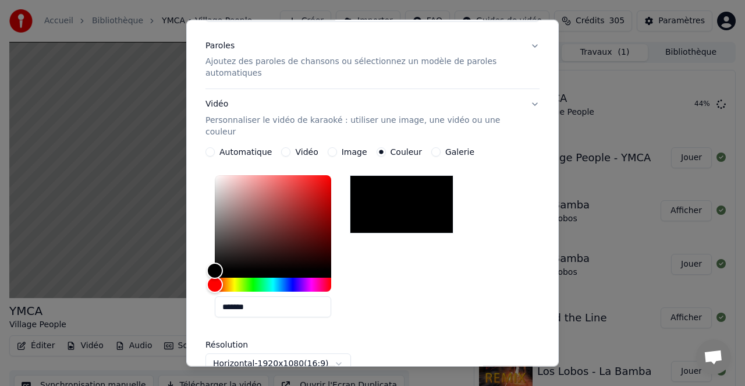
scroll to position [61, 0]
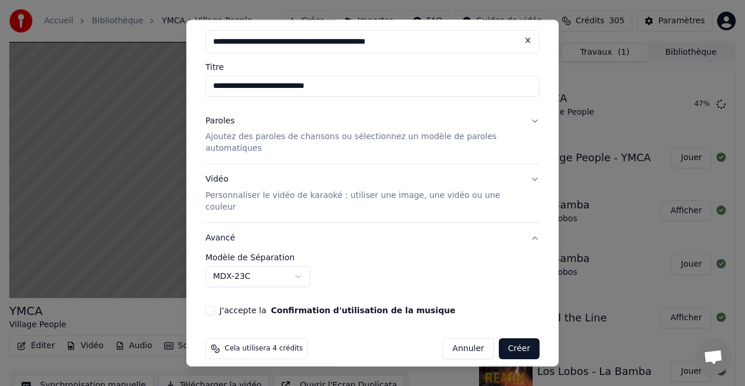
click at [533, 224] on button "Avancé" at bounding box center [373, 238] width 334 height 30
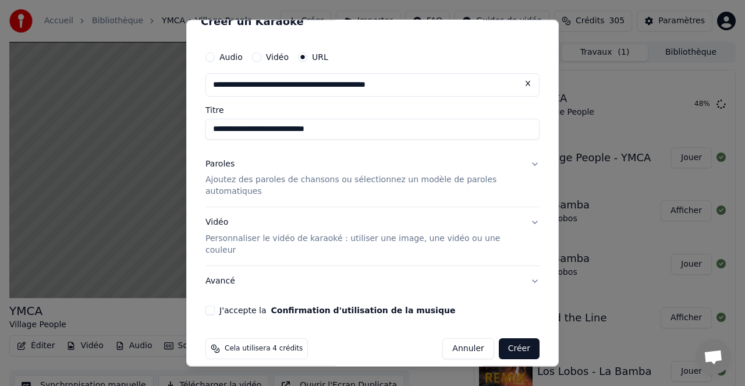
click at [442, 239] on p "Personnaliser le vidéo de karaoké : utiliser une image, une vidéo ou une couleur" at bounding box center [364, 244] width 316 height 23
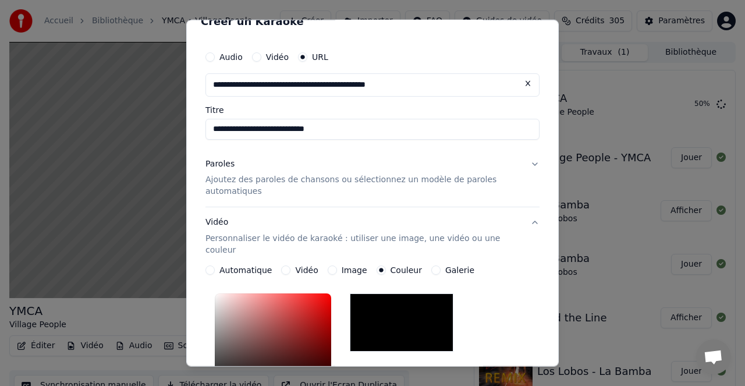
drag, startPoint x: 427, startPoint y: 303, endPoint x: 444, endPoint y: 301, distance: 17.0
click at [430, 303] on div at bounding box center [402, 322] width 104 height 58
click at [507, 289] on div "*******" at bounding box center [373, 367] width 334 height 156
click at [365, 200] on button "Paroles Ajoutez des paroles de chansons ou sélectionnez un modèle de paroles au…" at bounding box center [373, 177] width 334 height 58
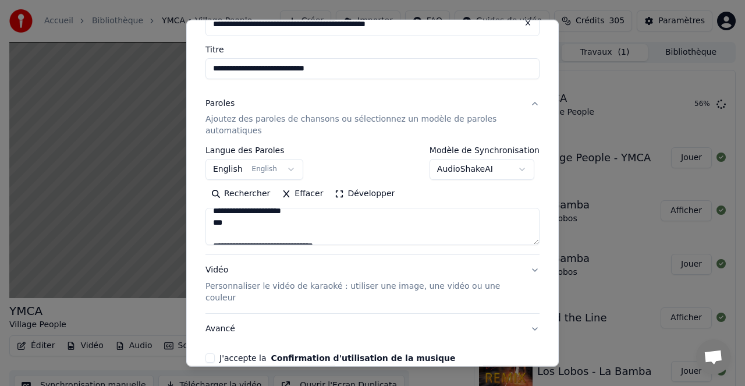
scroll to position [126, 0]
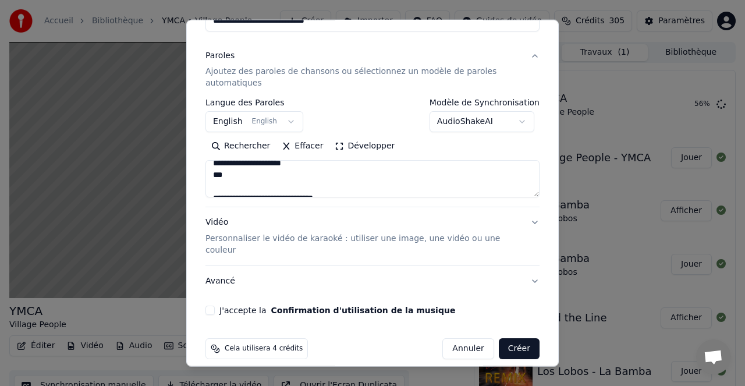
click at [214, 306] on button "J'accepte la Confirmation d'utilisation de la musique" at bounding box center [210, 310] width 9 height 9
click at [526, 338] on button "Créer" at bounding box center [519, 348] width 41 height 21
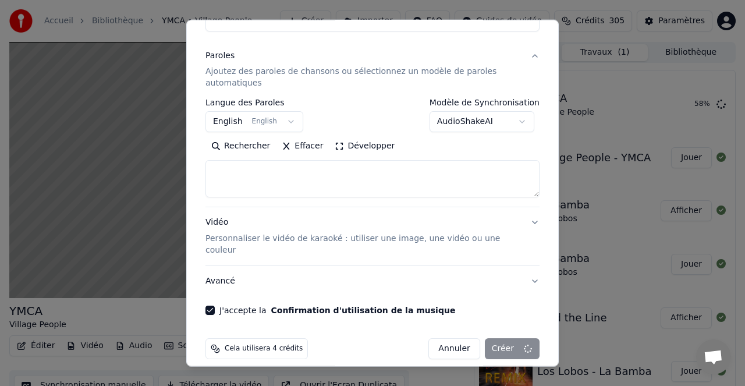
select select
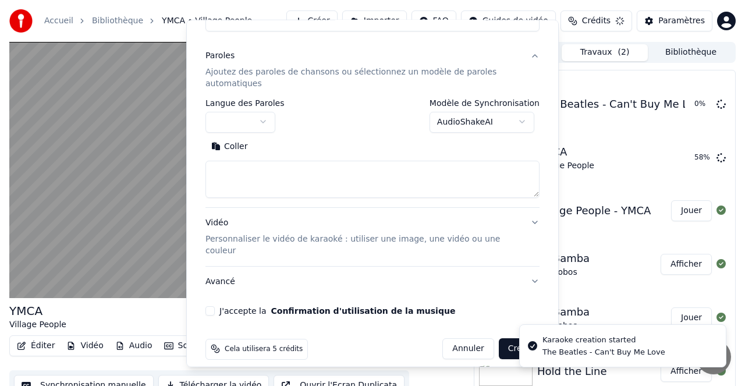
scroll to position [0, 0]
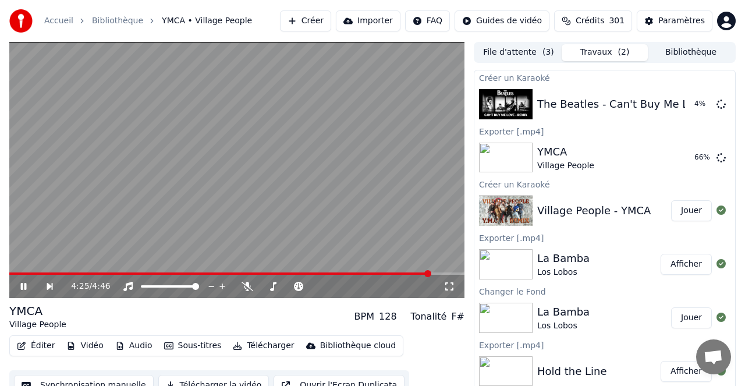
click at [430, 274] on span at bounding box center [236, 274] width 455 height 2
click at [410, 274] on span at bounding box center [209, 274] width 401 height 2
click at [348, 271] on video at bounding box center [236, 170] width 455 height 256
click at [335, 274] on span at bounding box center [172, 274] width 327 height 2
click at [693, 100] on button "Jouer" at bounding box center [691, 104] width 41 height 21
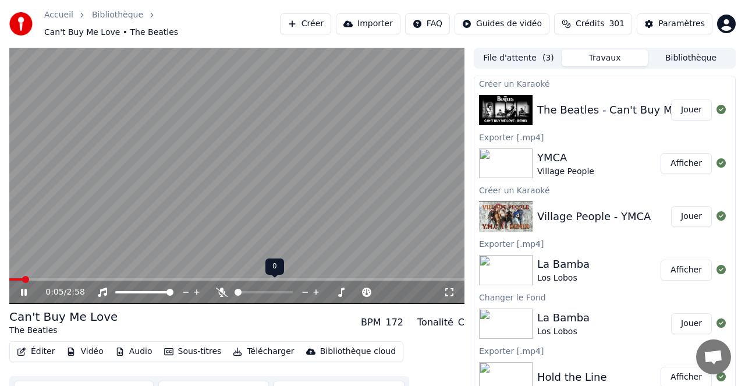
click at [222, 288] on icon at bounding box center [222, 292] width 12 height 9
click at [327, 22] on button "Créer" at bounding box center [305, 23] width 51 height 21
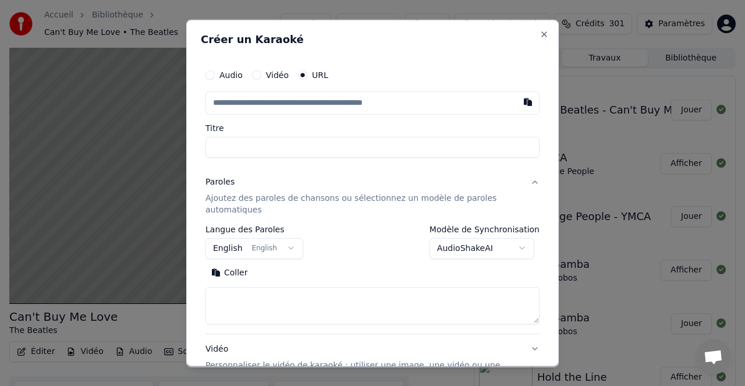
click at [529, 102] on button "button" at bounding box center [528, 101] width 23 height 21
type input "**********"
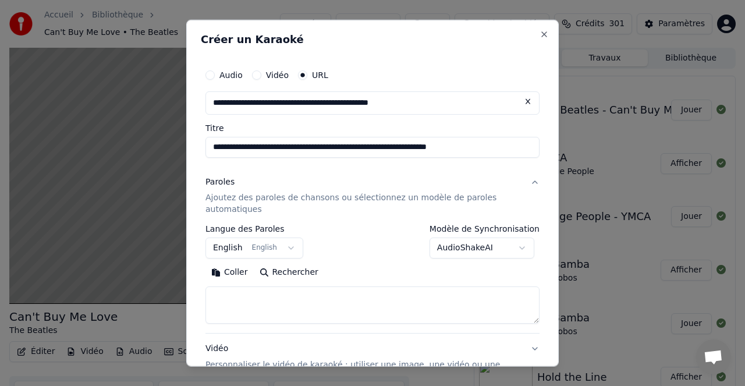
click at [285, 272] on button "Rechercher" at bounding box center [289, 272] width 70 height 19
click at [295, 271] on button "Rechercher" at bounding box center [289, 272] width 70 height 19
click at [418, 148] on input "**********" at bounding box center [373, 146] width 334 height 21
type input "**********"
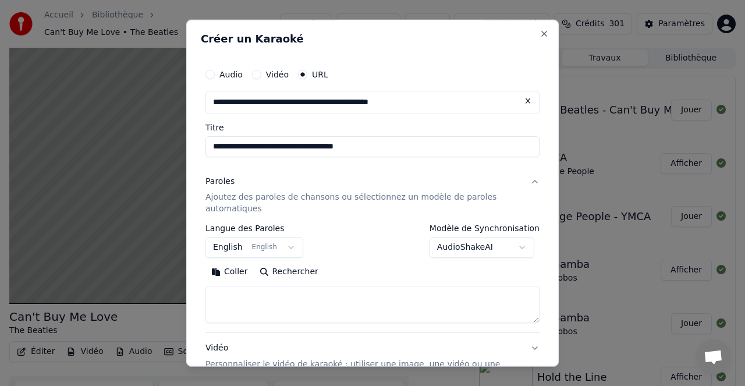
click at [301, 272] on button "Rechercher" at bounding box center [289, 272] width 70 height 19
type textarea "**********"
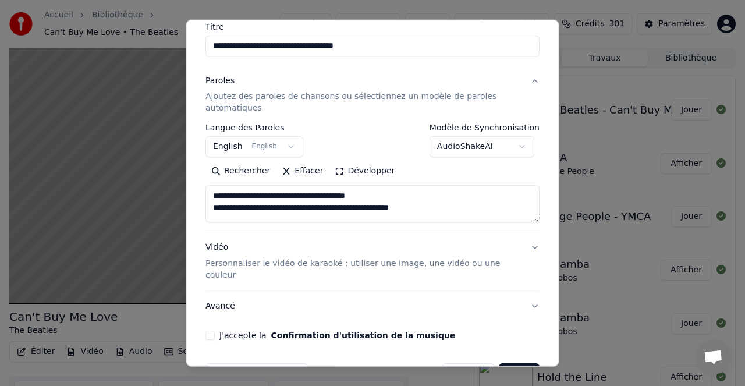
scroll to position [126, 0]
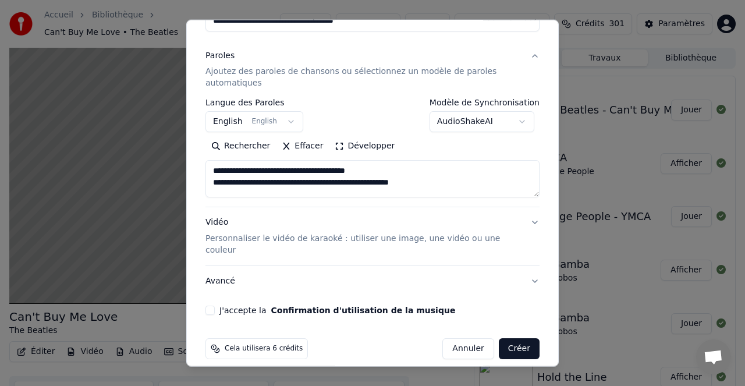
click at [277, 241] on p "Personnaliser le vidéo de karaoké : utiliser une image, une vidéo ou une couleur" at bounding box center [364, 244] width 316 height 23
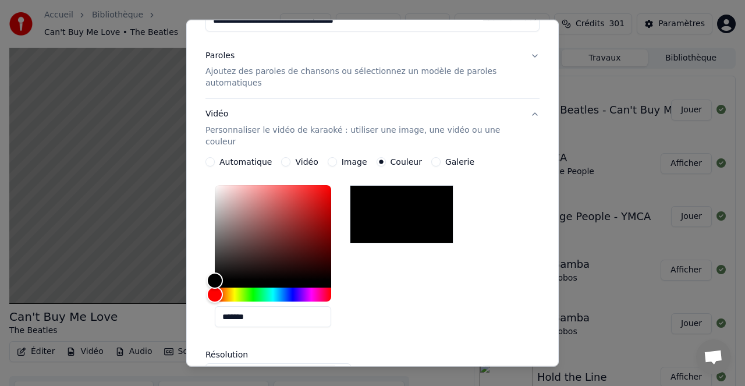
click at [384, 220] on div at bounding box center [402, 214] width 104 height 58
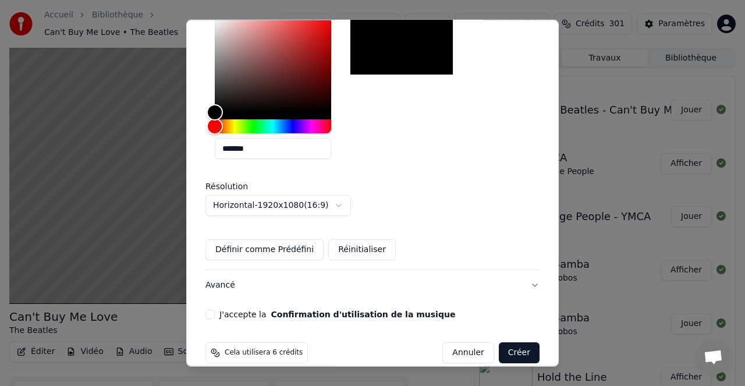
scroll to position [299, 0]
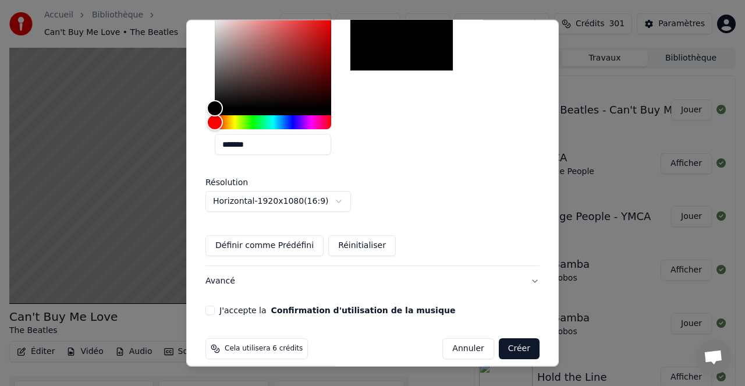
click at [210, 306] on button "J'accepte la Confirmation d'utilisation de la musique" at bounding box center [210, 310] width 9 height 9
click at [522, 338] on button "Créer" at bounding box center [519, 348] width 41 height 21
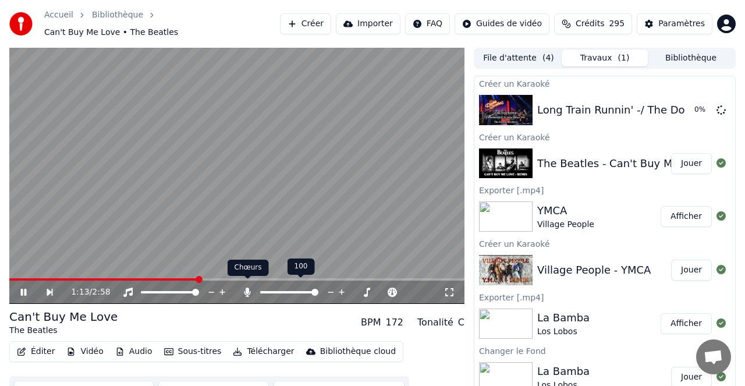
click at [247, 288] on icon at bounding box center [248, 292] width 6 height 9
click at [246, 288] on icon at bounding box center [248, 292] width 12 height 9
click at [246, 288] on icon at bounding box center [248, 292] width 6 height 9
click at [280, 289] on span at bounding box center [281, 292] width 7 height 7
click at [277, 289] on span at bounding box center [278, 292] width 7 height 7
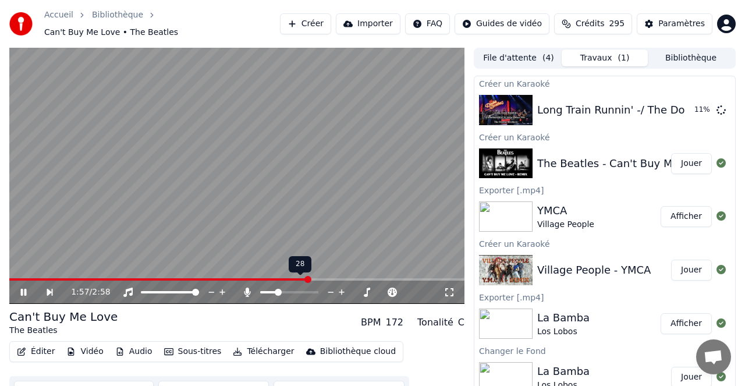
scroll to position [2, 0]
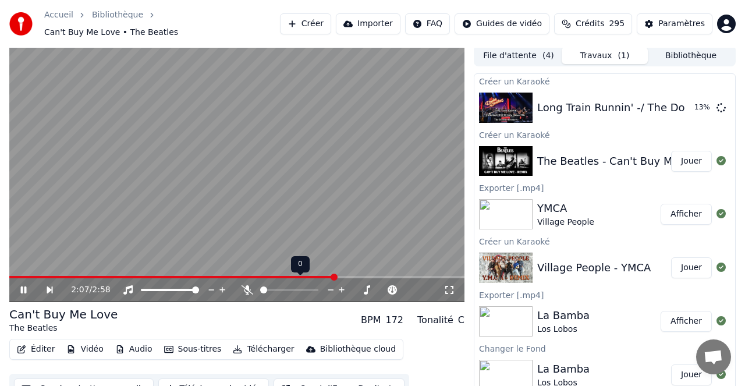
click at [250, 284] on div at bounding box center [294, 290] width 105 height 12
click at [248, 285] on icon at bounding box center [248, 289] width 12 height 9
click at [270, 289] on span at bounding box center [272, 290] width 7 height 7
click at [408, 276] on span at bounding box center [236, 277] width 455 height 2
click at [423, 276] on span at bounding box center [236, 277] width 455 height 2
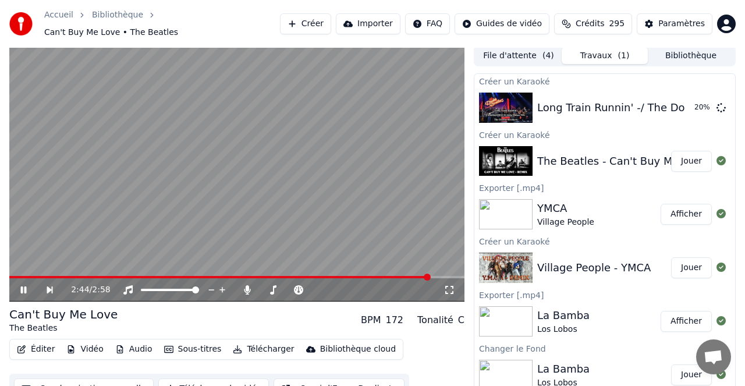
click at [397, 278] on div "2:44 / 2:58" at bounding box center [236, 289] width 455 height 23
click at [383, 278] on div "2:45 / 2:58" at bounding box center [236, 289] width 455 height 23
click at [390, 278] on div "2:46 / 2:58" at bounding box center [236, 289] width 455 height 23
click at [379, 276] on span at bounding box center [222, 277] width 426 height 2
click at [26, 287] on icon at bounding box center [24, 290] width 6 height 7
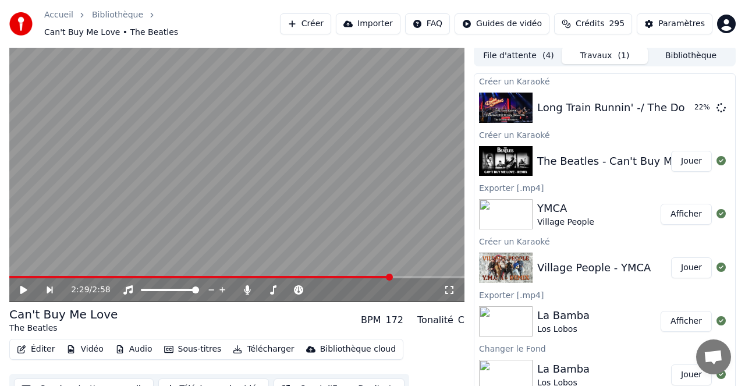
click at [26, 285] on icon at bounding box center [32, 289] width 26 height 9
click at [26, 287] on icon at bounding box center [24, 290] width 6 height 7
click at [126, 276] on span at bounding box center [202, 277] width 386 height 2
click at [26, 286] on icon at bounding box center [23, 290] width 7 height 8
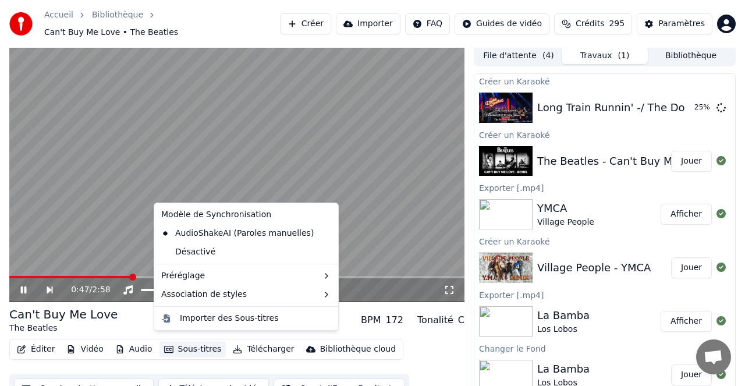
click at [196, 341] on button "Sous-titres" at bounding box center [193, 349] width 67 height 16
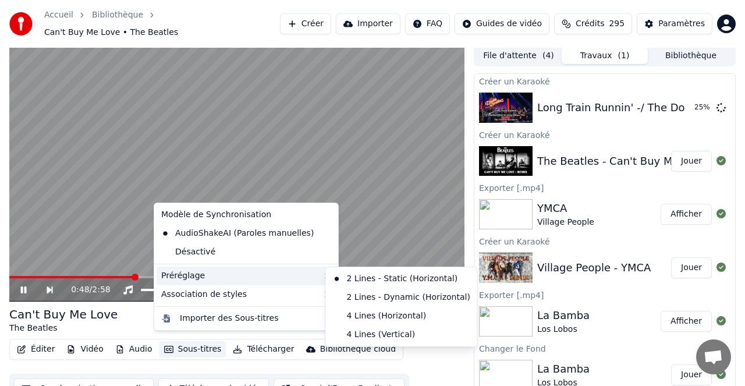
click at [305, 277] on div "Préréglage" at bounding box center [246, 276] width 179 height 19
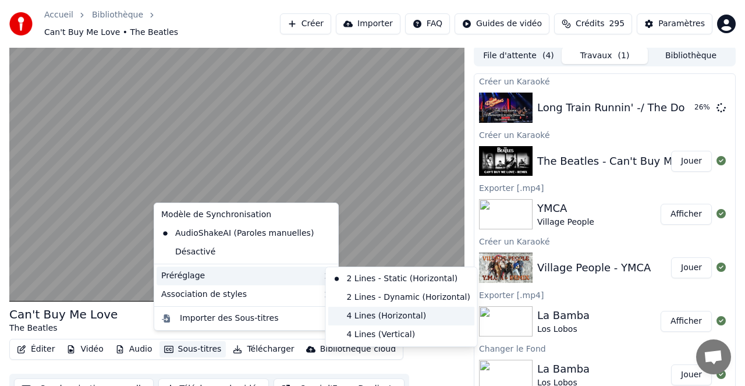
click at [383, 314] on div "4 Lines (Horizontal)" at bounding box center [401, 316] width 147 height 19
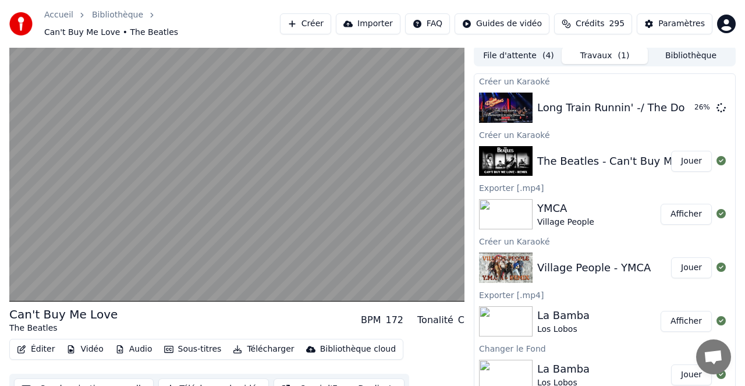
click at [264, 343] on button "Télécharger" at bounding box center [263, 349] width 70 height 16
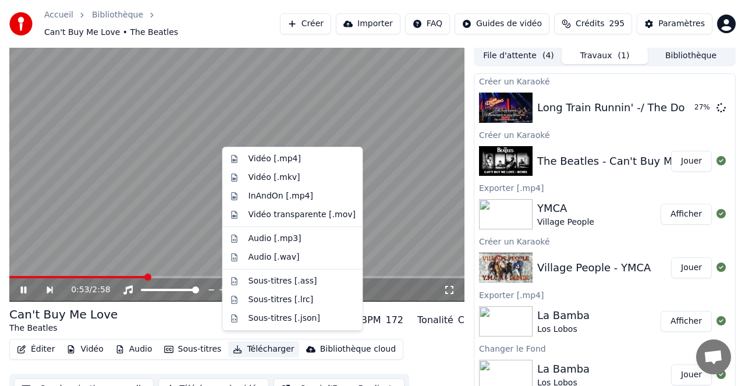
click at [396, 244] on video at bounding box center [236, 173] width 455 height 256
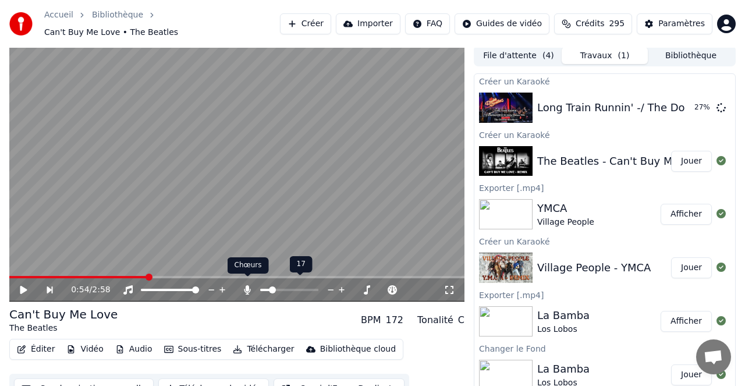
click at [247, 285] on icon at bounding box center [248, 289] width 6 height 9
click at [26, 286] on icon at bounding box center [23, 290] width 7 height 8
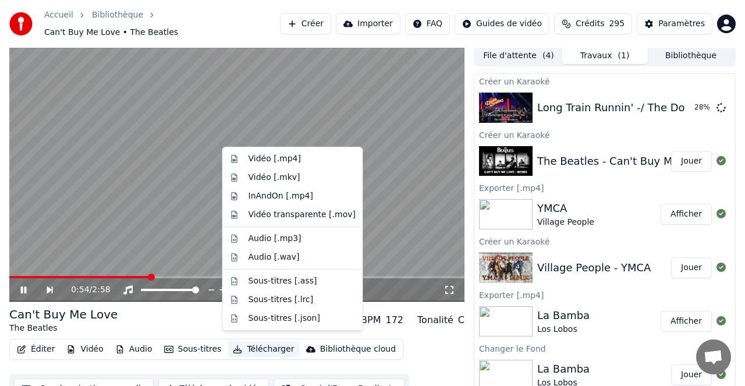
click at [272, 342] on button "Télécharger" at bounding box center [263, 349] width 70 height 16
click at [277, 160] on div "Vidéo [.mp4]" at bounding box center [275, 159] width 52 height 12
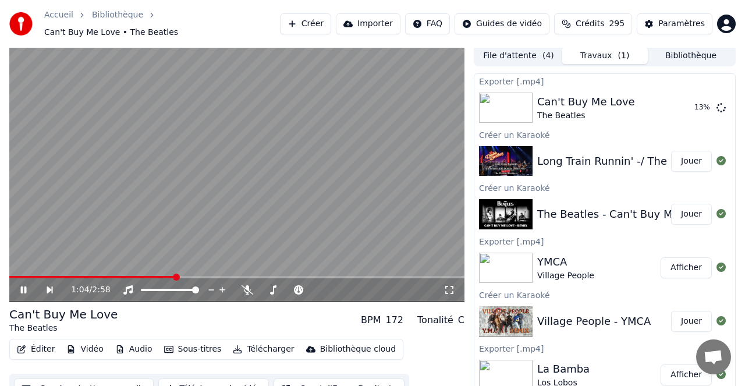
click at [28, 285] on icon at bounding box center [32, 289] width 26 height 9
